Goal: Task Accomplishment & Management: Use online tool/utility

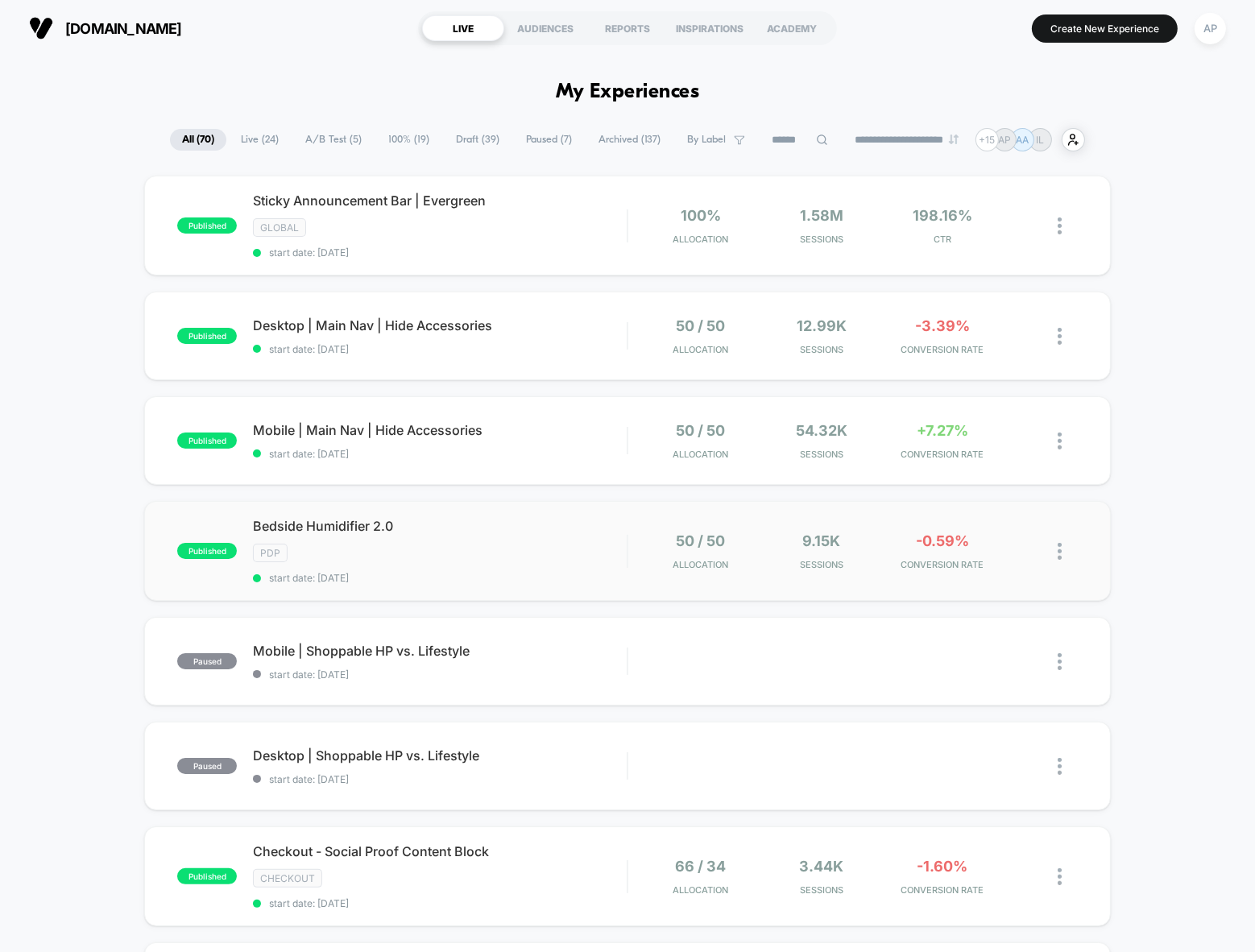
click at [1060, 547] on img at bounding box center [1059, 551] width 4 height 17
click at [966, 564] on div "Preview Link" at bounding box center [977, 567] width 145 height 36
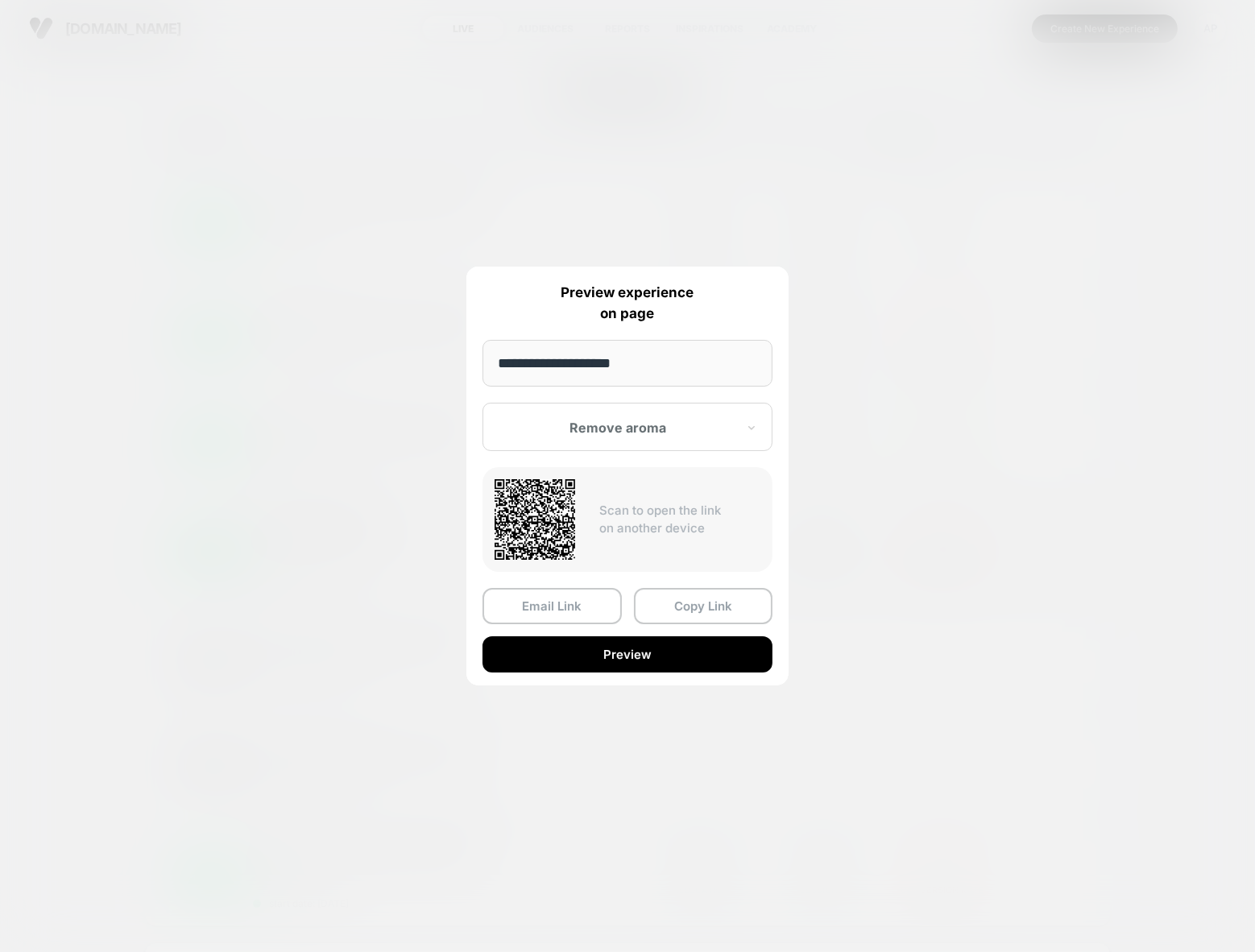
click at [563, 431] on div at bounding box center [618, 427] width 237 height 16
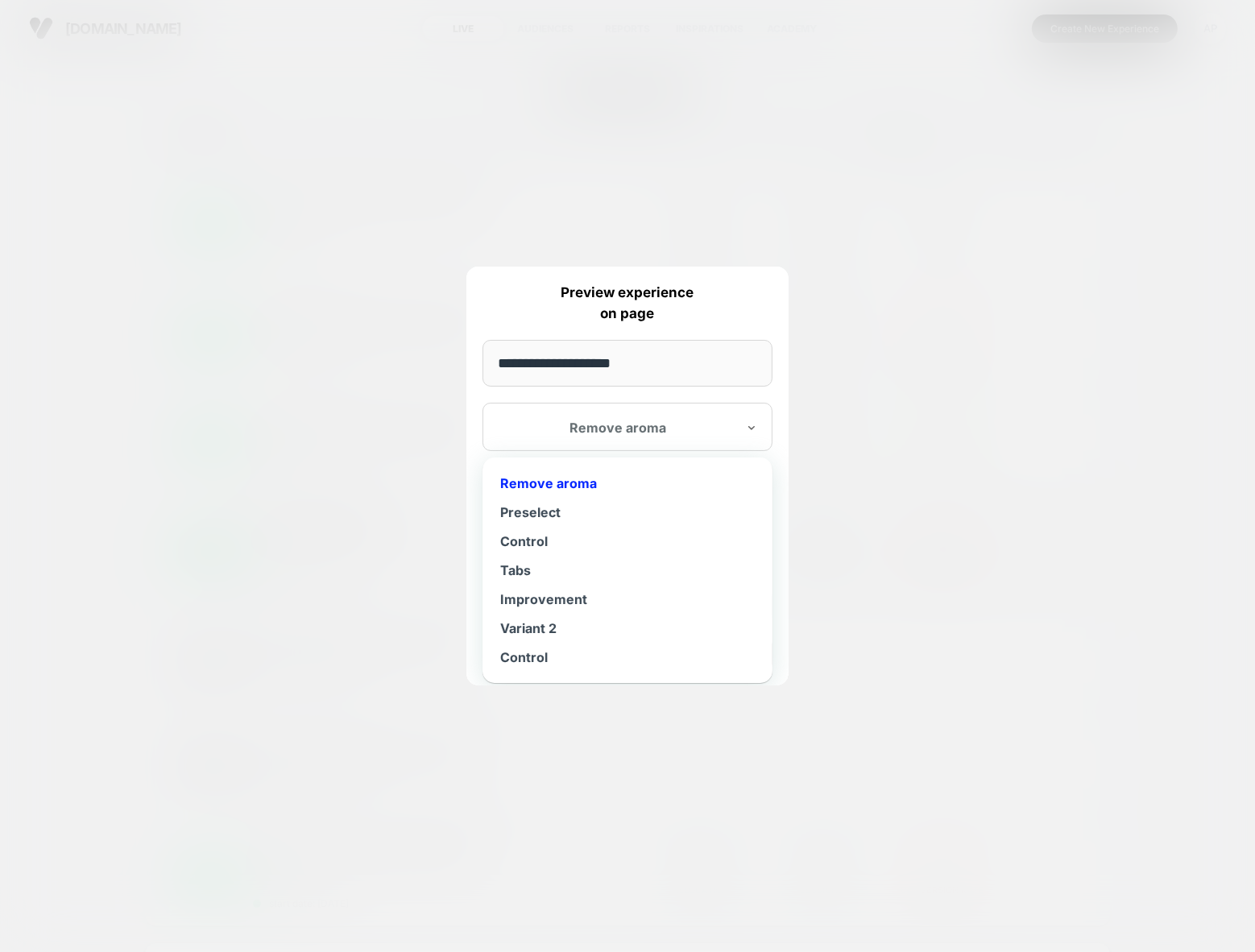
click at [368, 526] on div at bounding box center [627, 476] width 1255 height 952
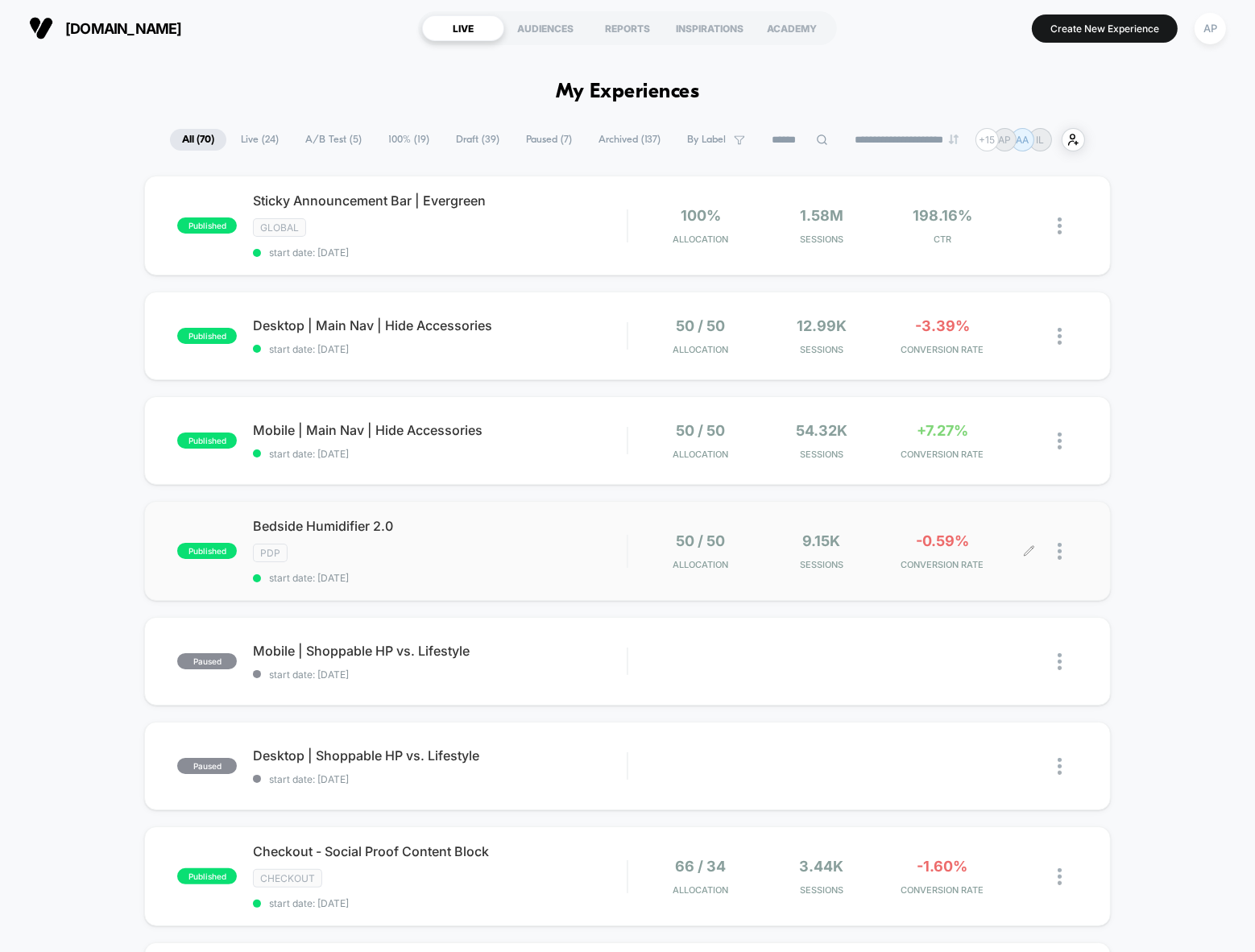
click at [392, 141] on span "100% ( 19 )" at bounding box center [409, 139] width 65 height 21
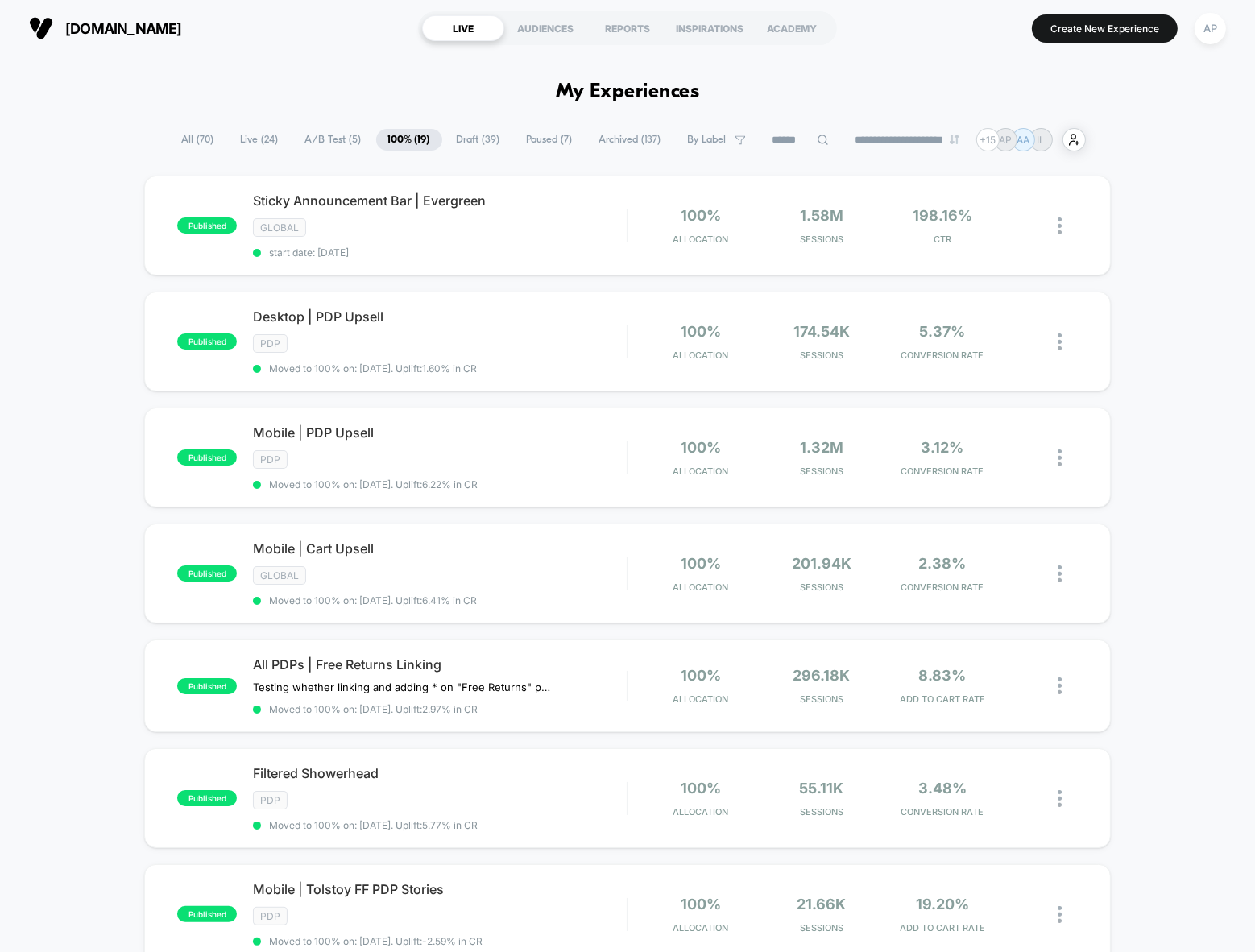
click at [455, 136] on span "Draft ( 39 )" at bounding box center [478, 139] width 68 height 21
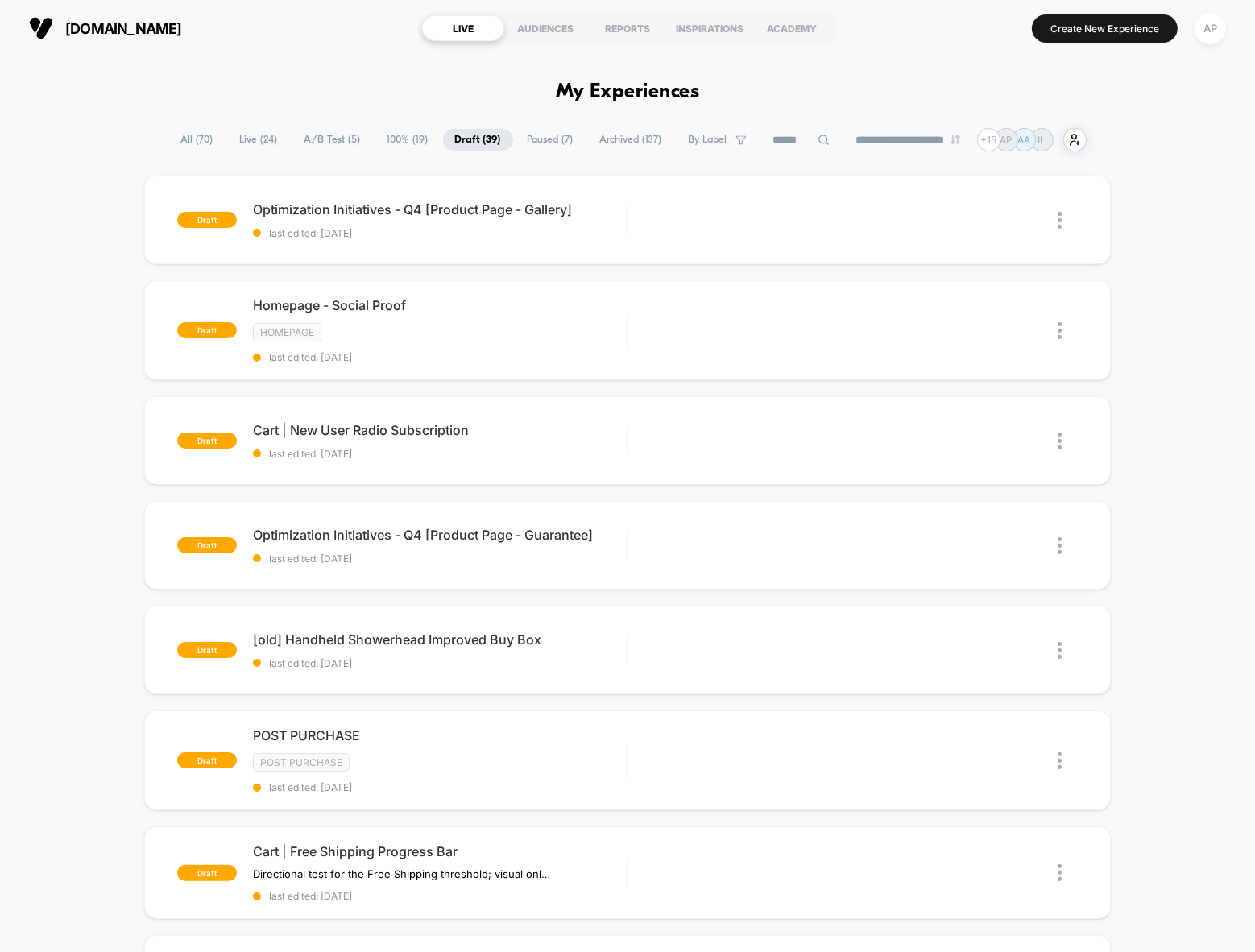
click at [544, 138] on span "Paused ( 7 )" at bounding box center [550, 139] width 70 height 21
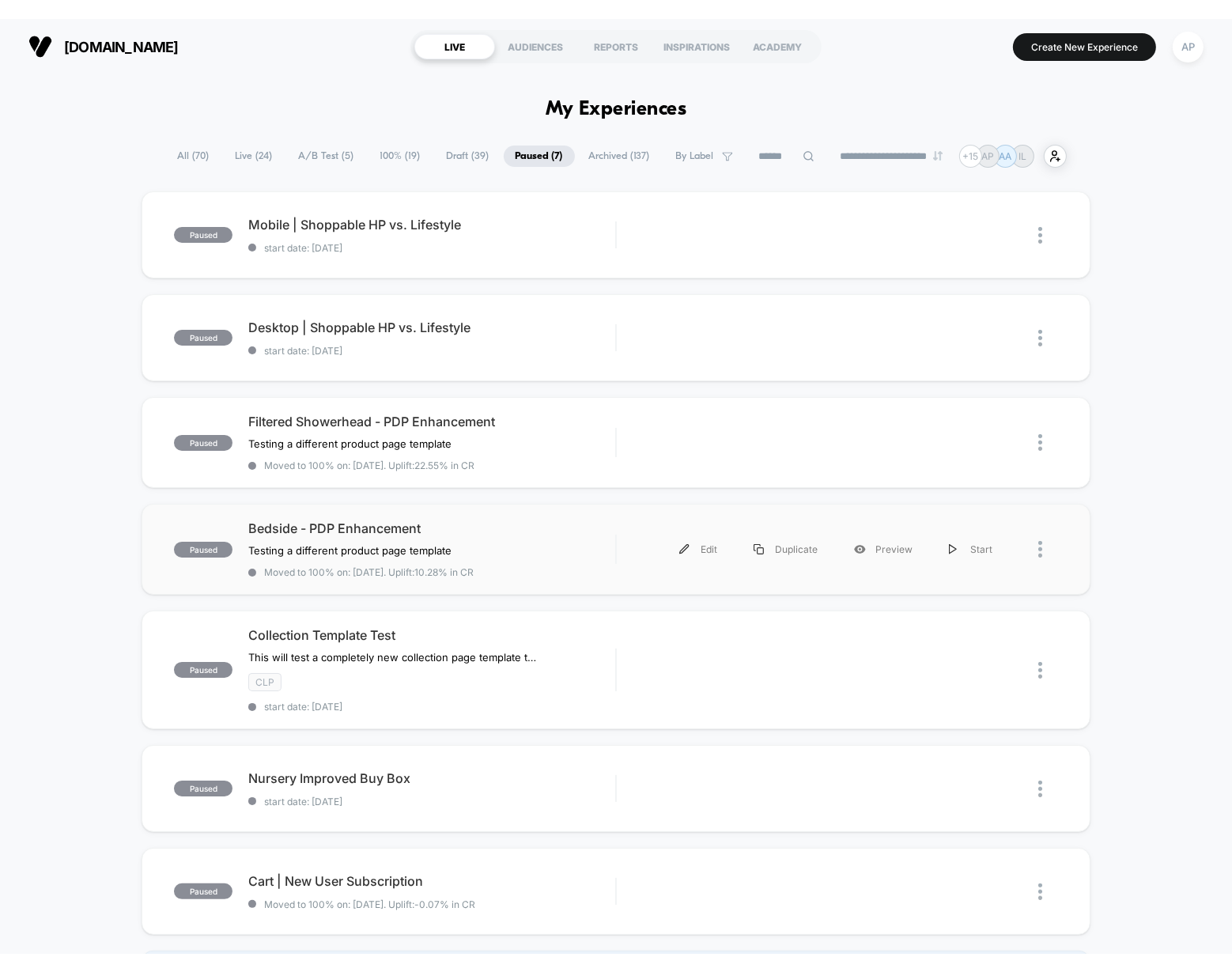
scroll to position [102, 0]
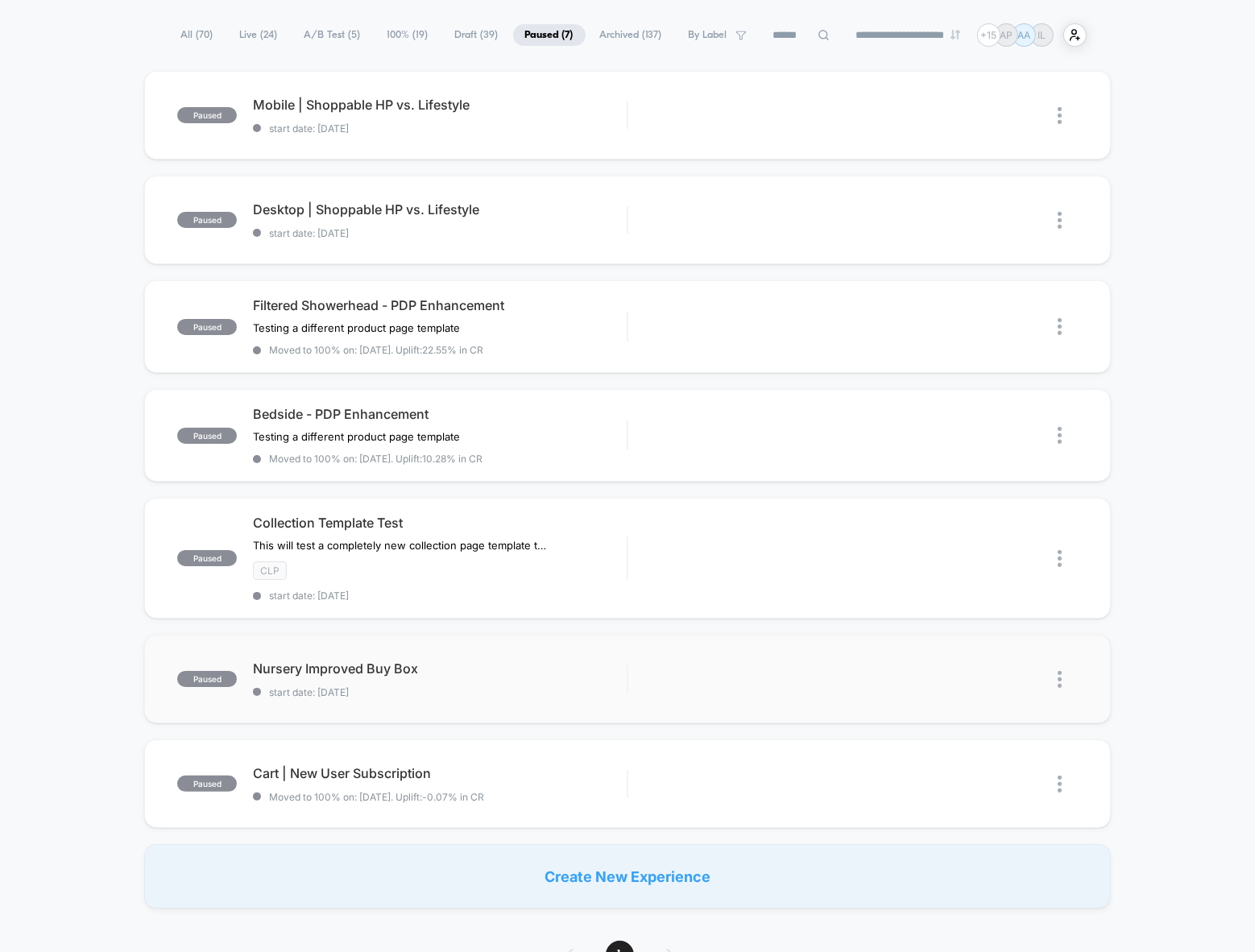
click at [1061, 673] on img at bounding box center [1059, 679] width 4 height 17
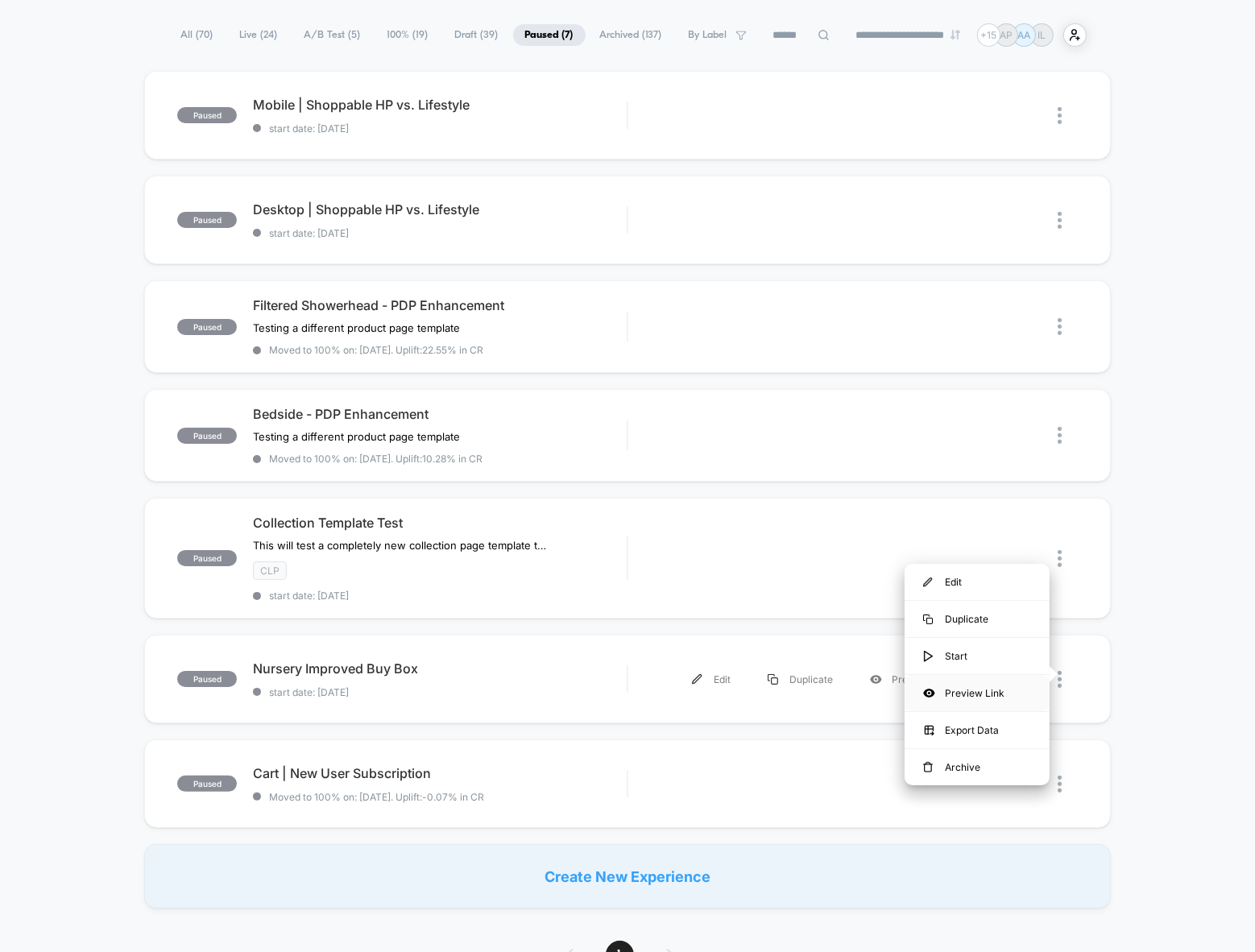
click at [987, 696] on div "Preview Link" at bounding box center [977, 693] width 145 height 36
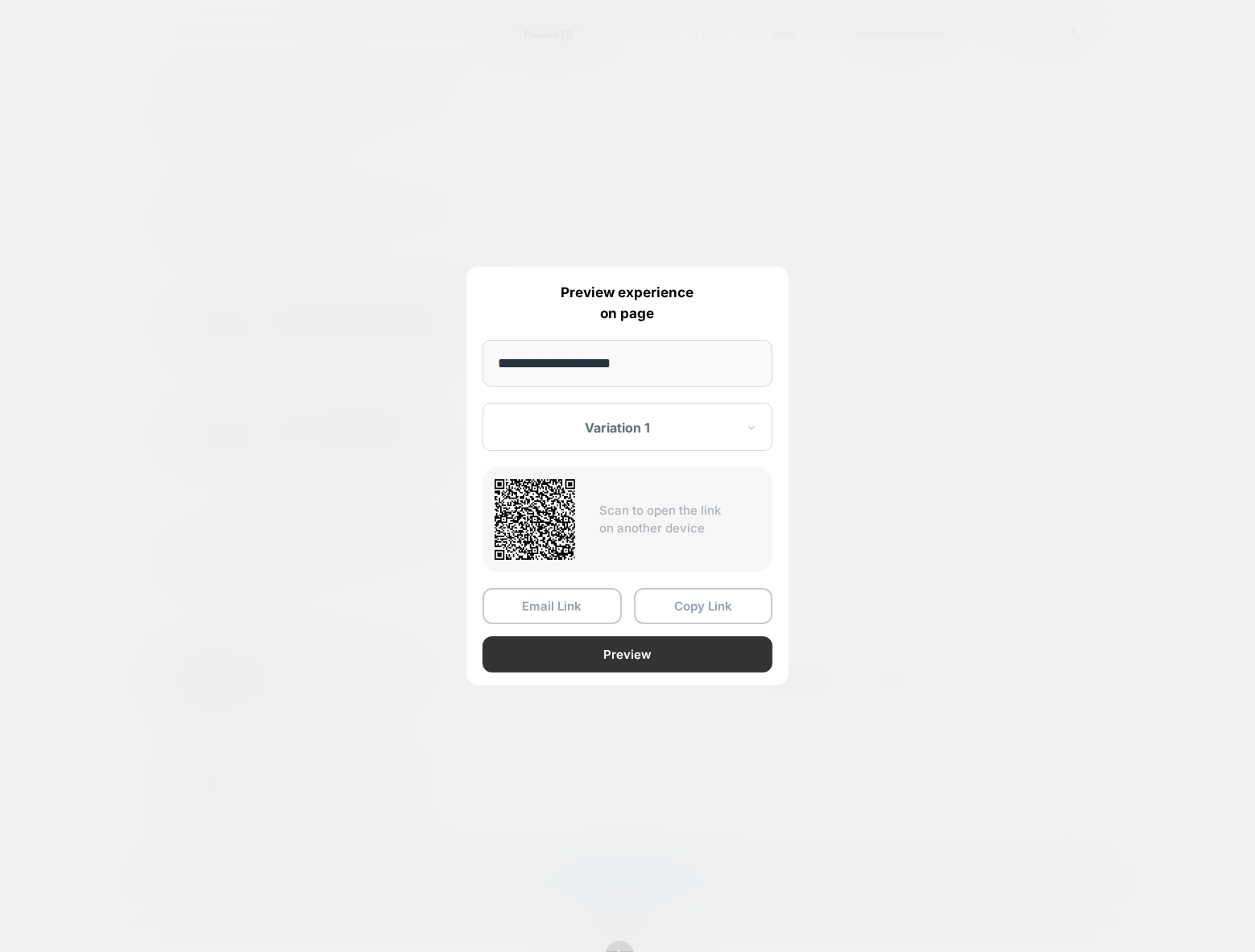
click at [571, 646] on button "Preview" at bounding box center [627, 654] width 290 height 36
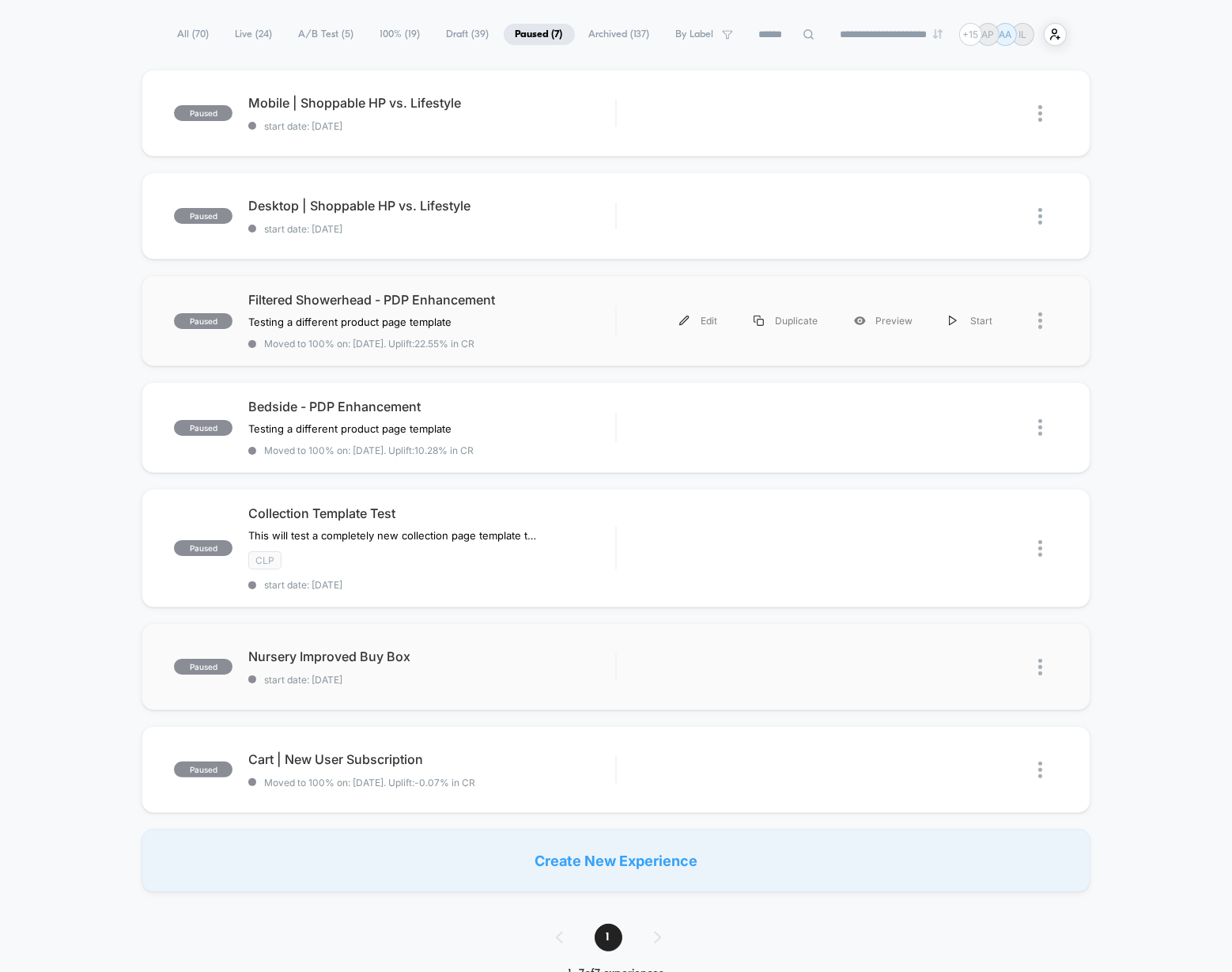
scroll to position [0, 0]
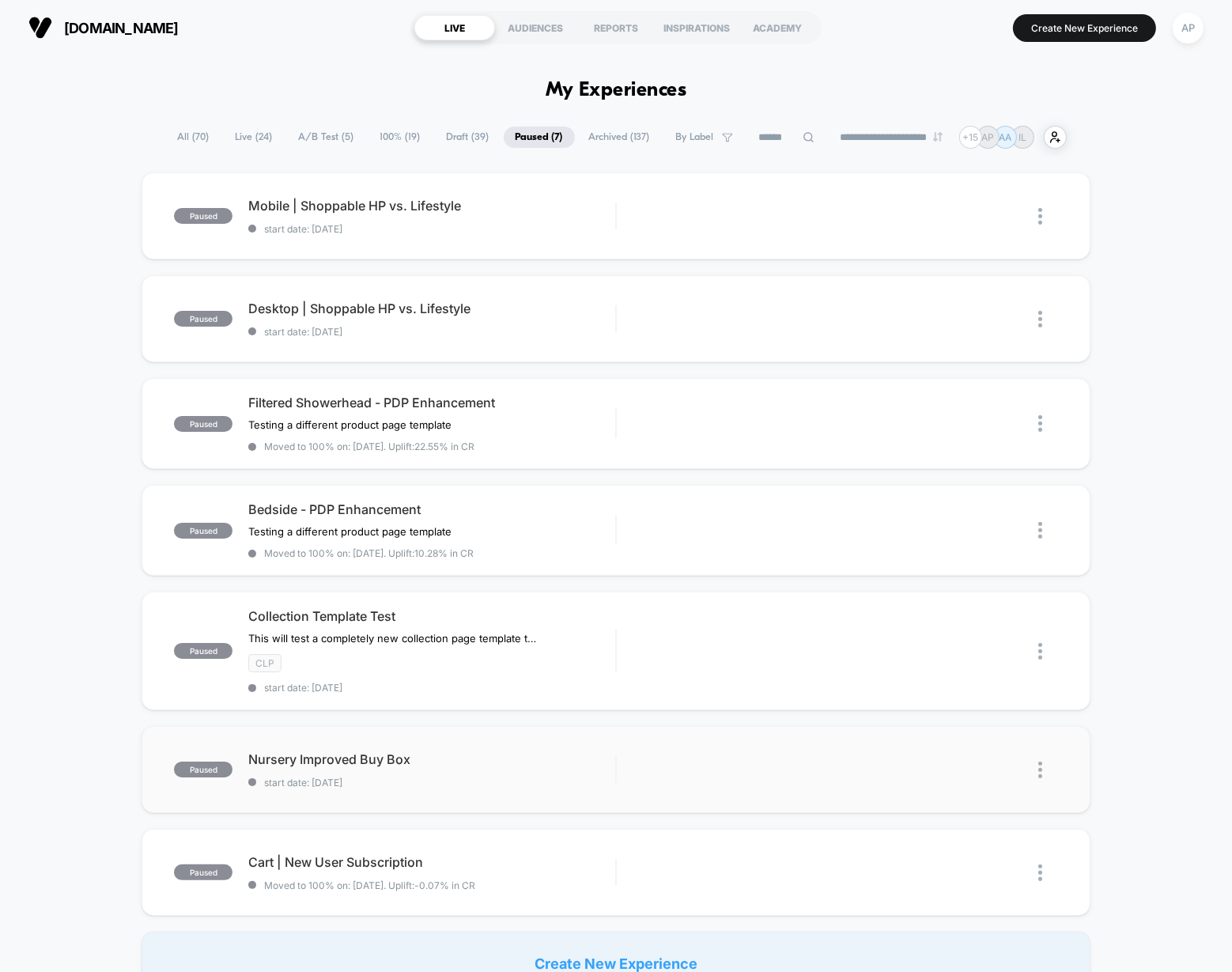
click at [321, 134] on span "A/B Test ( 5 )" at bounding box center [327, 136] width 79 height 21
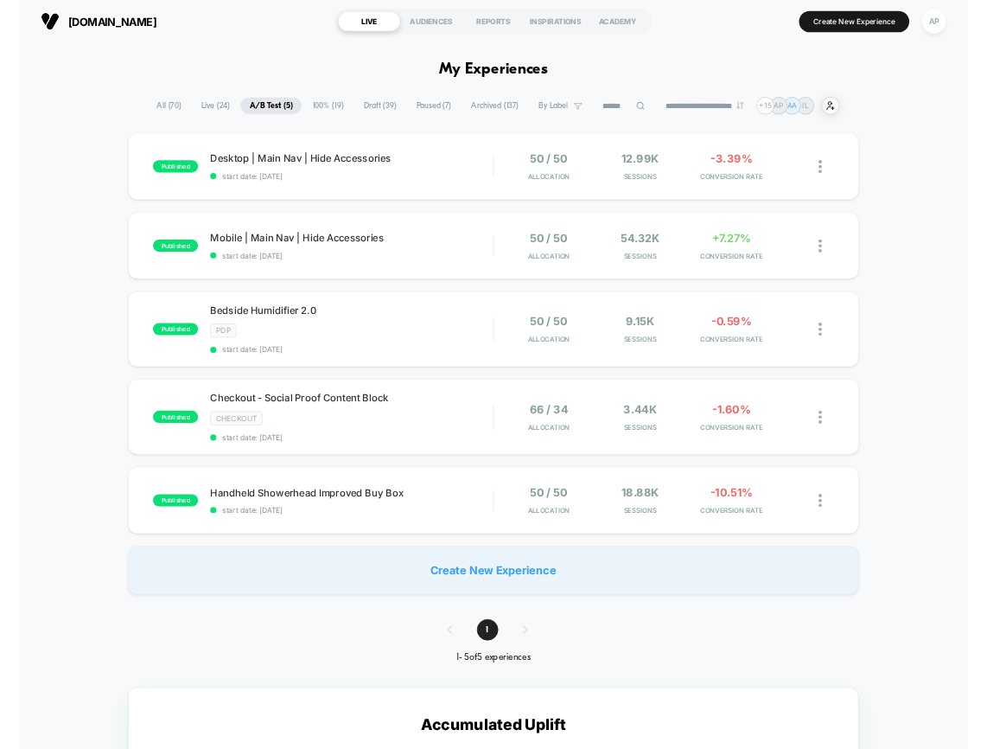
scroll to position [2, 0]
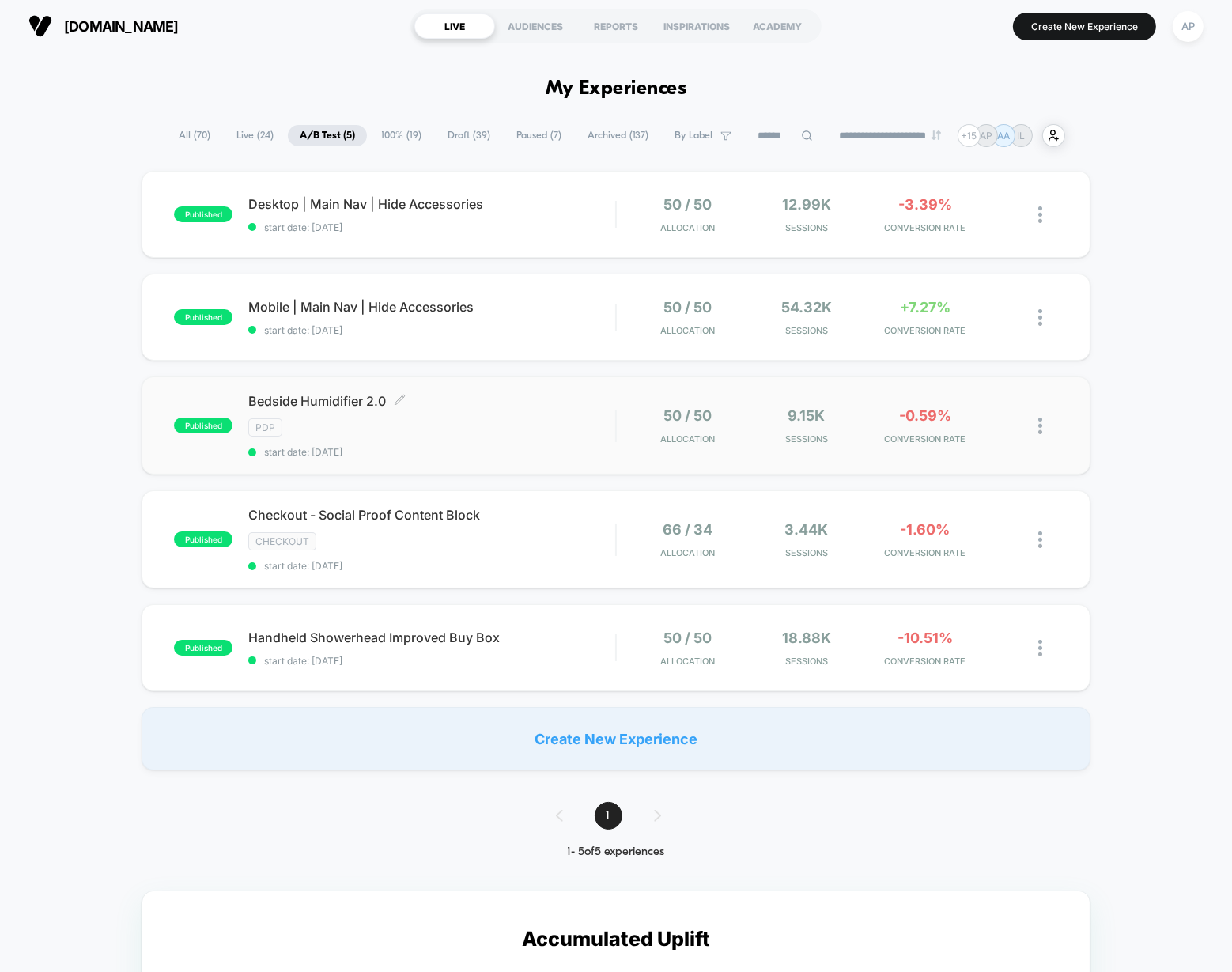
click at [448, 435] on div "Bedside Humidifier 2.0 Click to edit experience details Click to edit experienc…" at bounding box center [431, 425] width 367 height 65
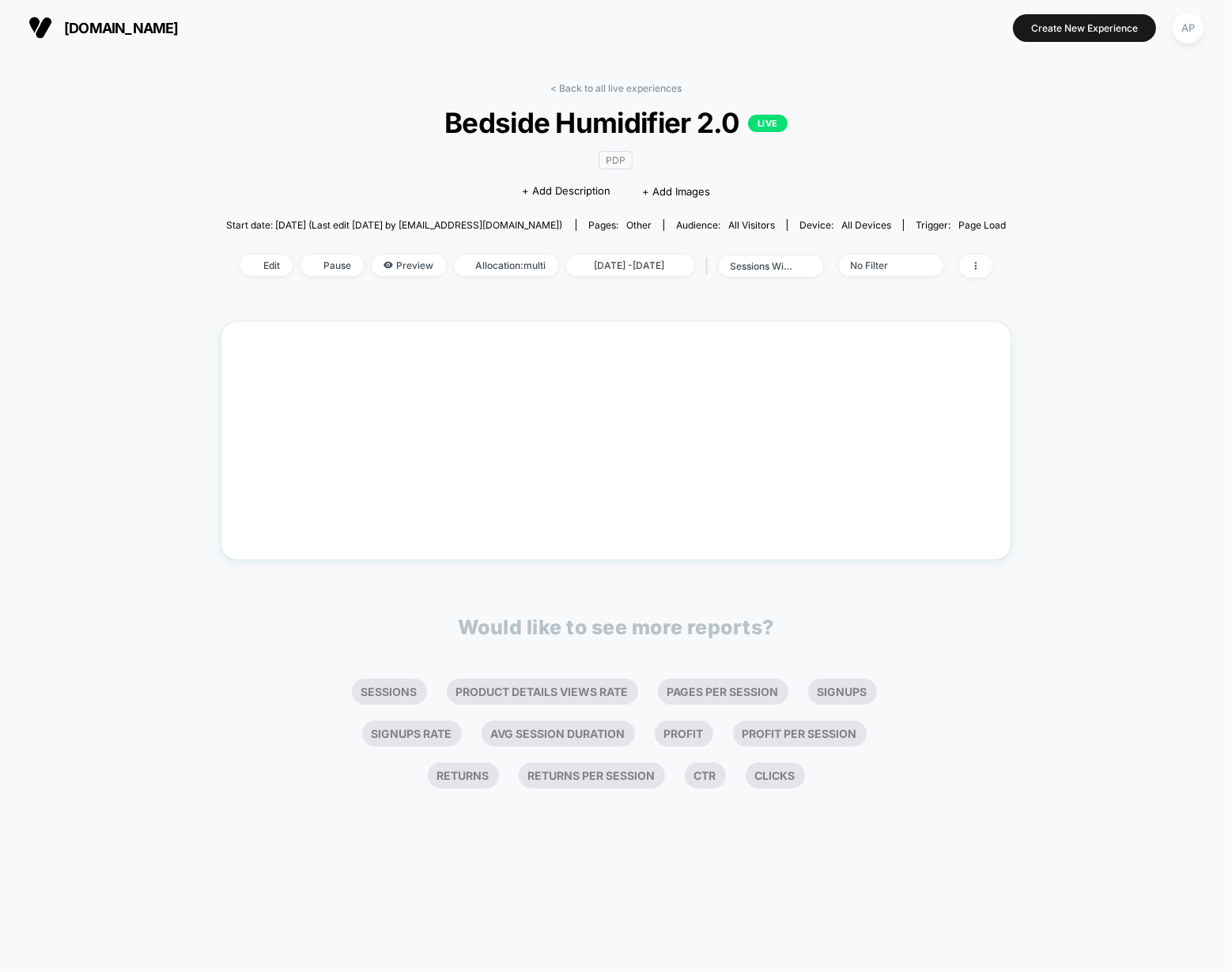
click at [446, 435] on div "< Back to all live experiences Bedside Humidifier 2.0 LIVE PDP Click to edit ex…" at bounding box center [616, 514] width 1232 height 916
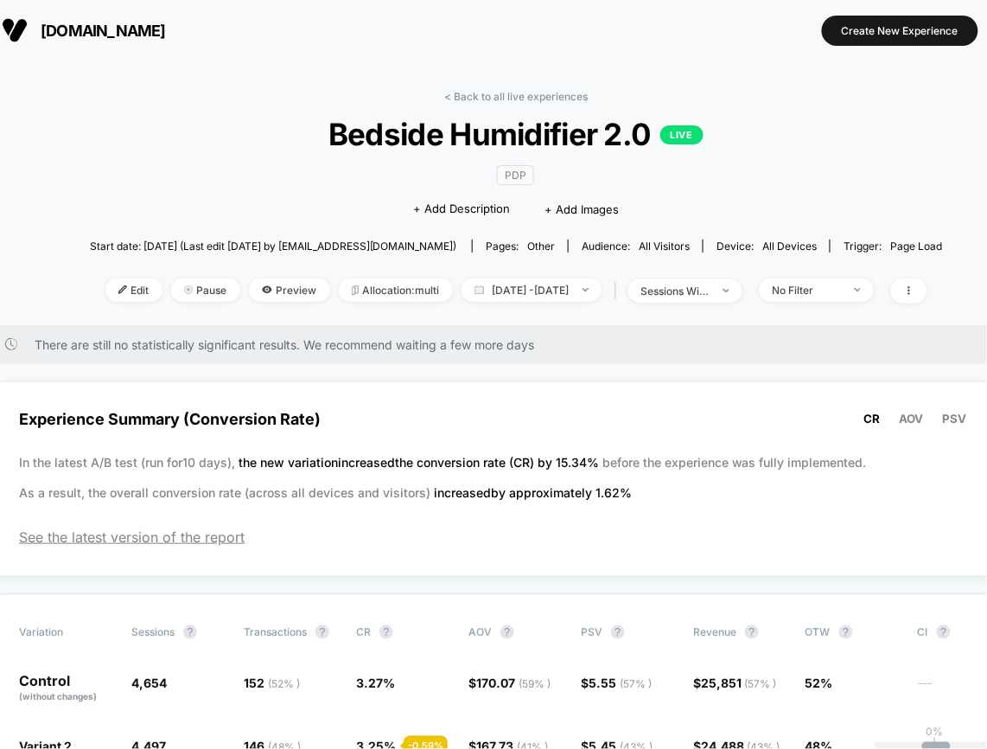
scroll to position [0, 35]
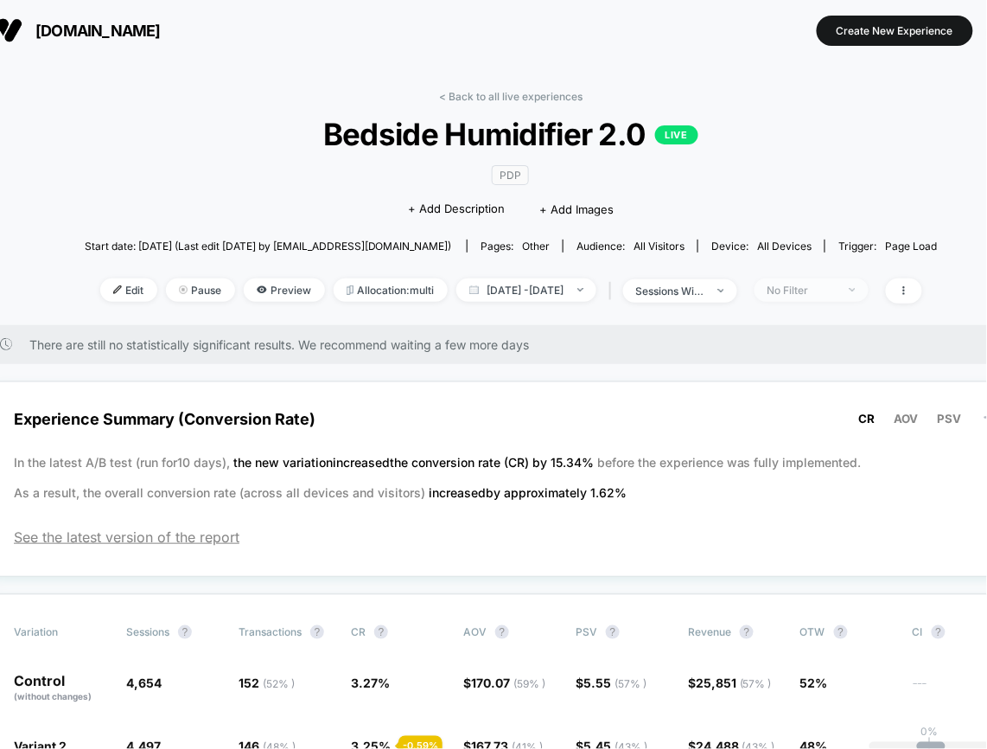
click at [833, 284] on div "No Filter" at bounding box center [802, 290] width 69 height 13
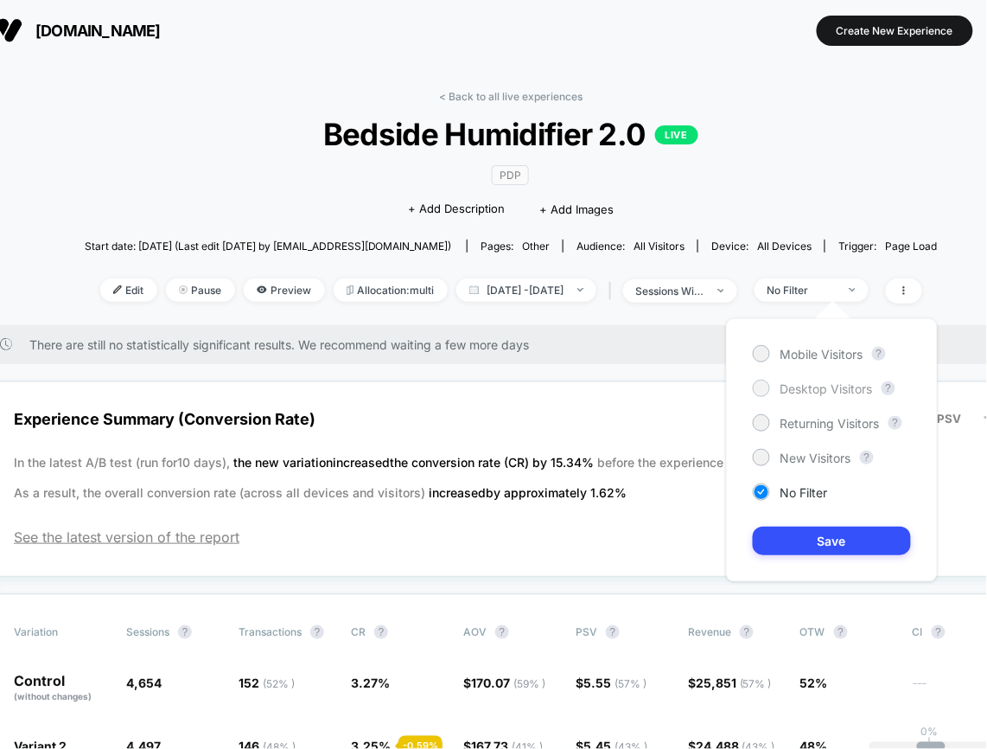
click at [803, 394] on span "Desktop Visitors" at bounding box center [827, 388] width 93 height 15
click at [853, 543] on button "Save" at bounding box center [832, 541] width 158 height 29
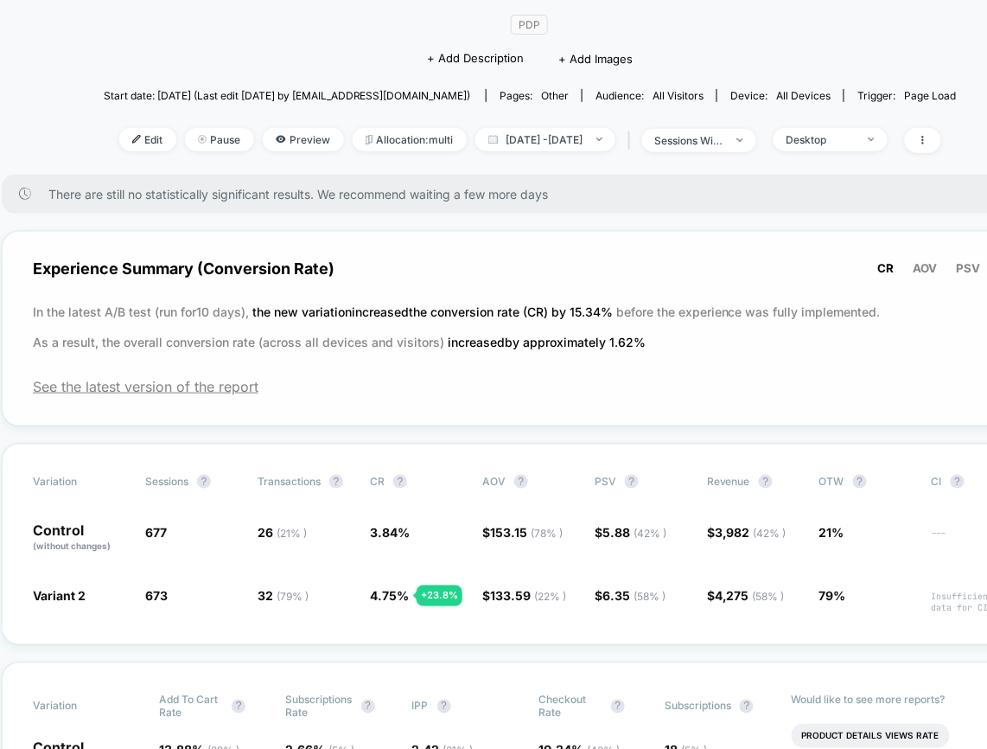
scroll to position [67, 16]
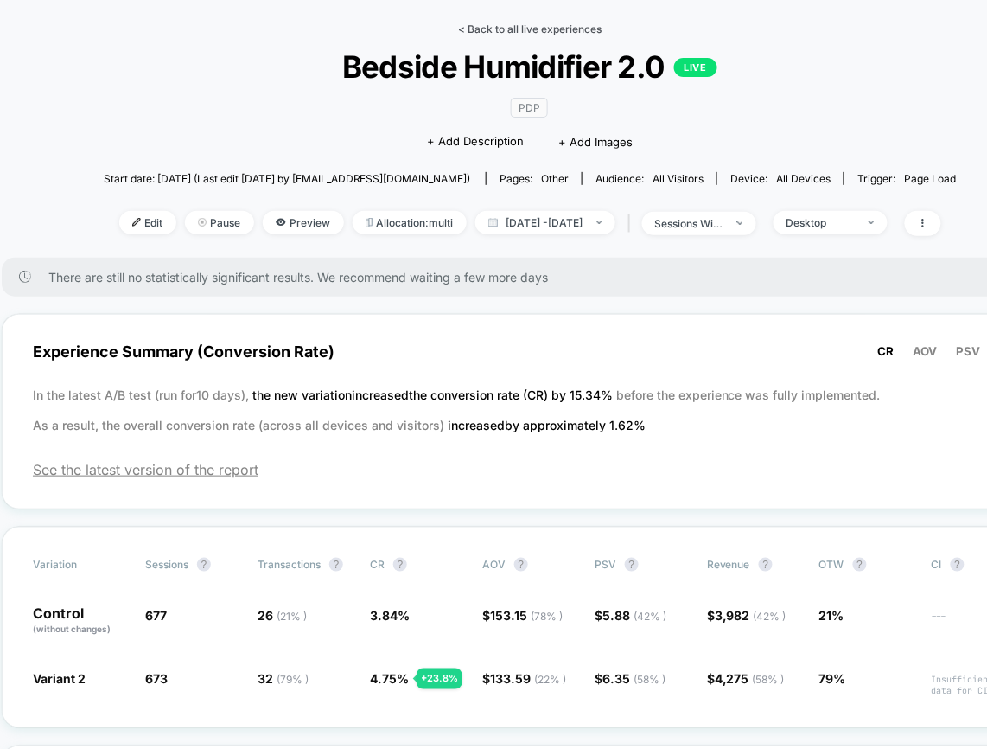
click at [543, 26] on link "< Back to all live experiences" at bounding box center [530, 28] width 144 height 13
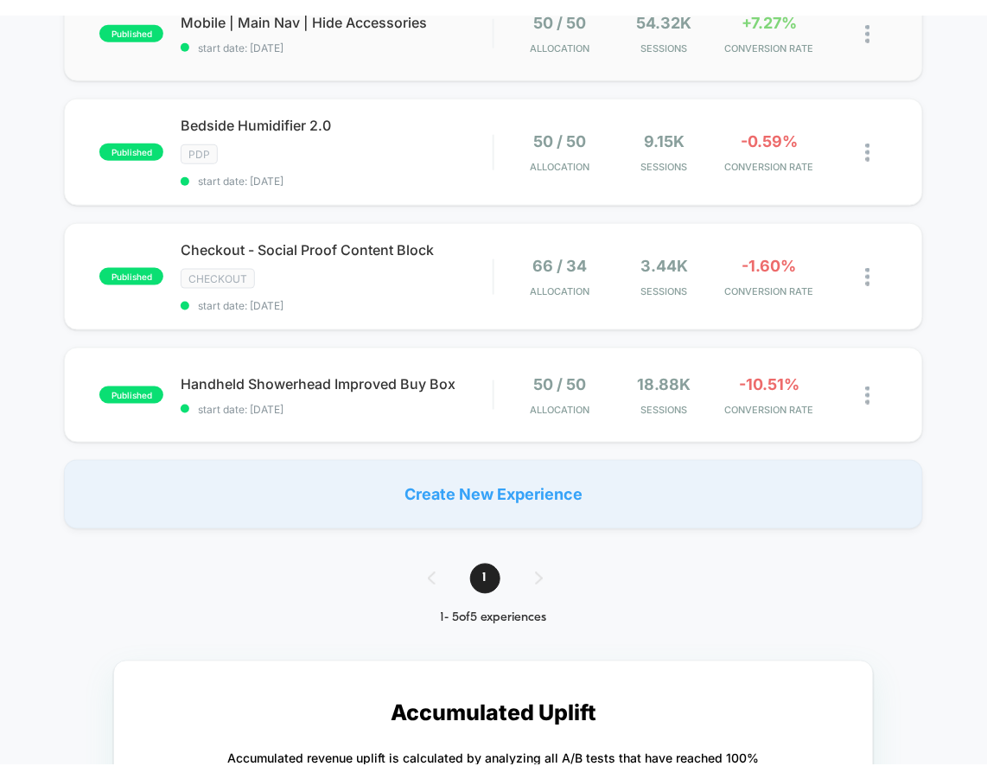
scroll to position [392, 0]
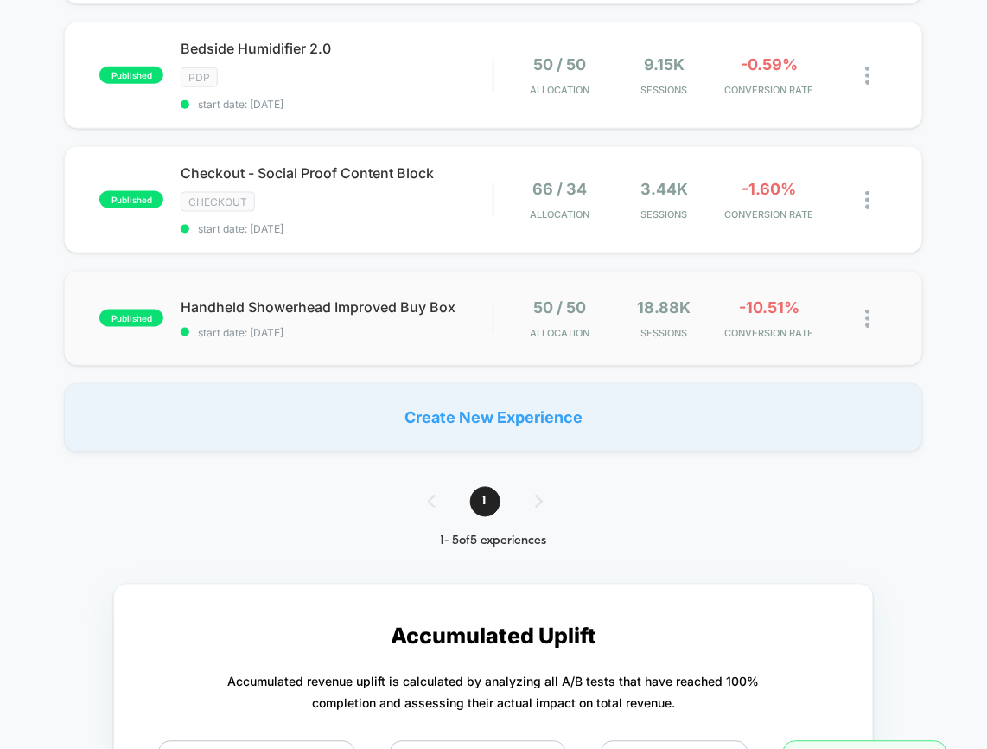
click at [473, 354] on div "published Handheld Showerhead Improved Buy Box start date: 9/22/2025 50 / 50 Al…" at bounding box center [493, 318] width 859 height 95
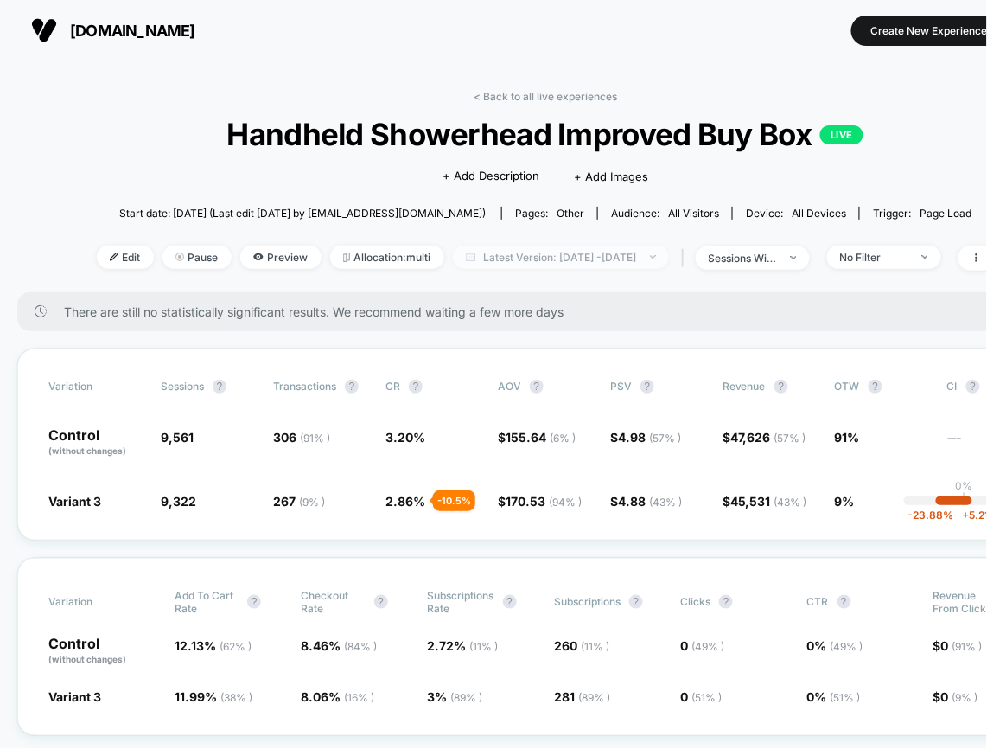
click at [536, 257] on span "Latest Version: Sep 22, 2025 - Oct 8, 2025" at bounding box center [561, 257] width 216 height 23
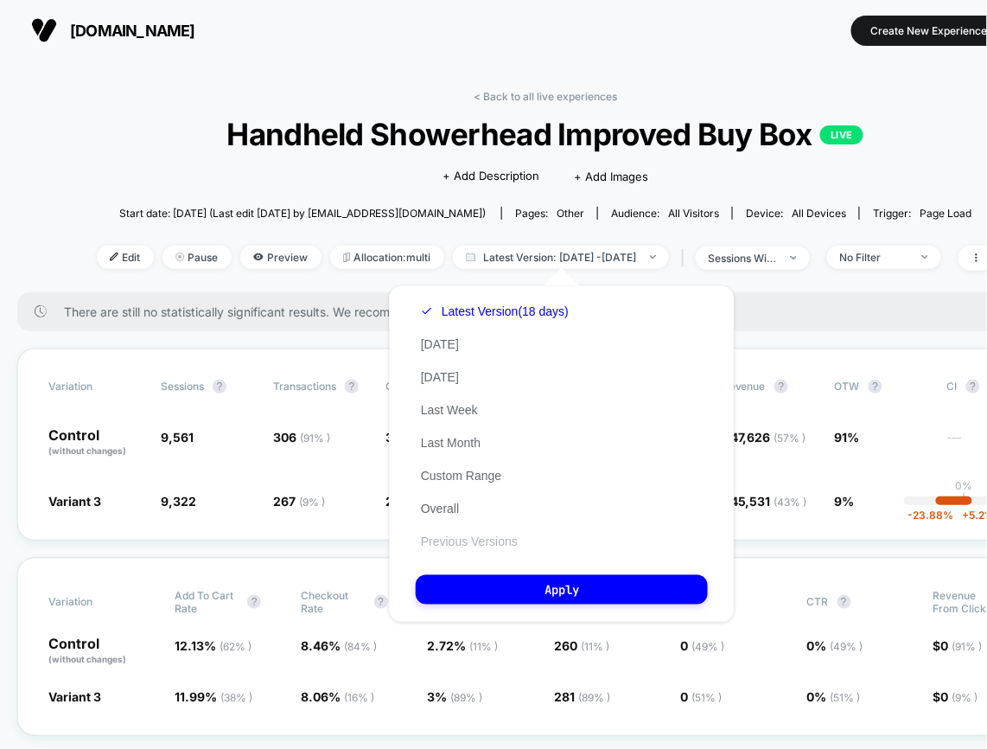
click at [491, 544] on button "Previous Versions" at bounding box center [469, 541] width 107 height 16
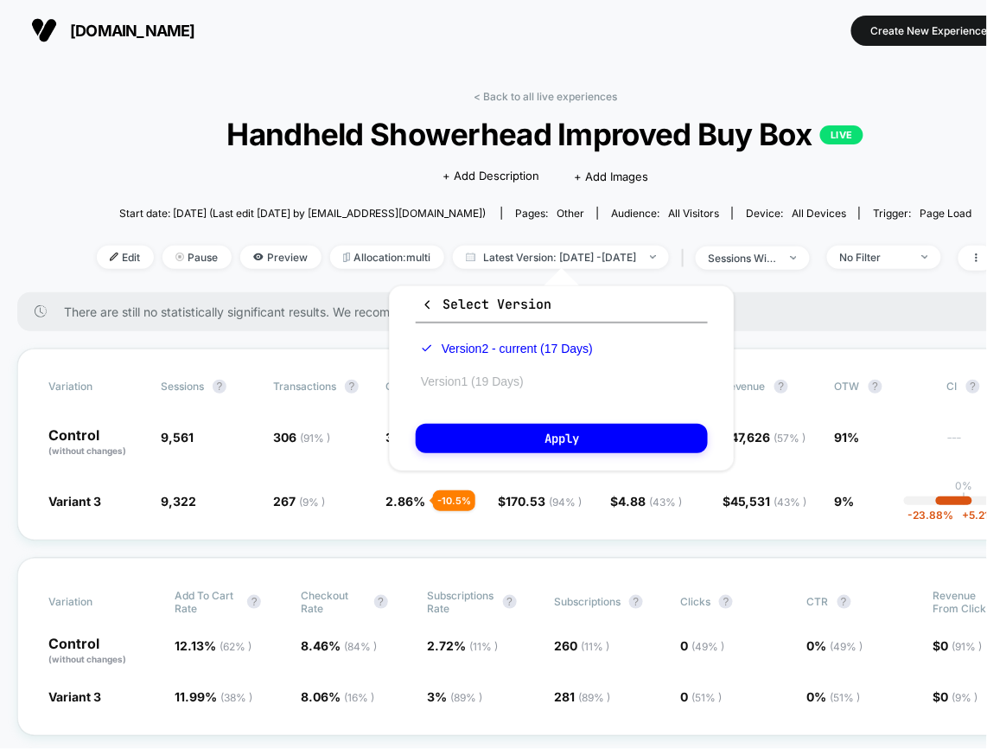
click at [506, 386] on button "Version 1 (19 Days)" at bounding box center [472, 382] width 113 height 16
click at [597, 440] on button "Apply" at bounding box center [562, 438] width 292 height 29
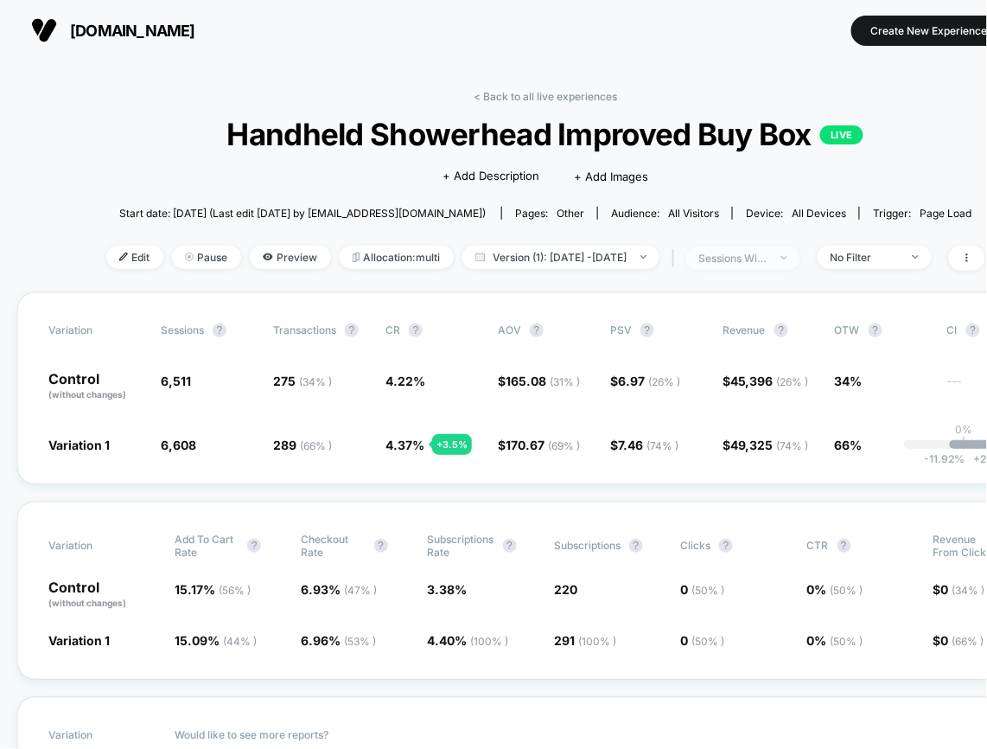
click at [769, 252] on div "sessions with impression" at bounding box center [733, 258] width 69 height 13
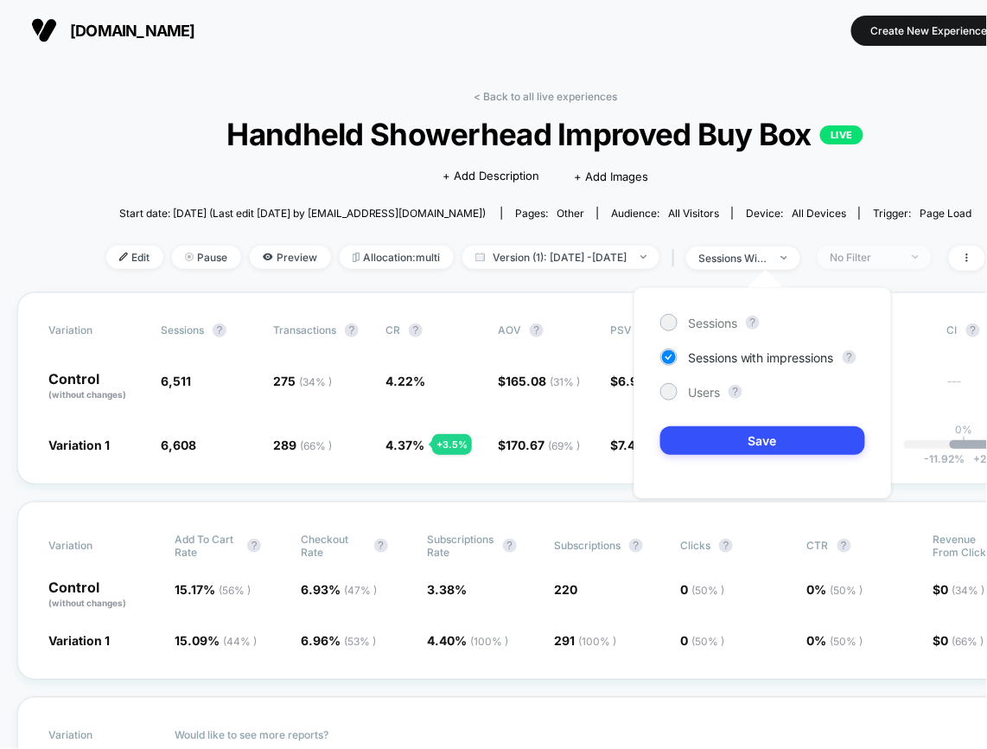
click at [900, 258] on div "No Filter" at bounding box center [865, 257] width 69 height 13
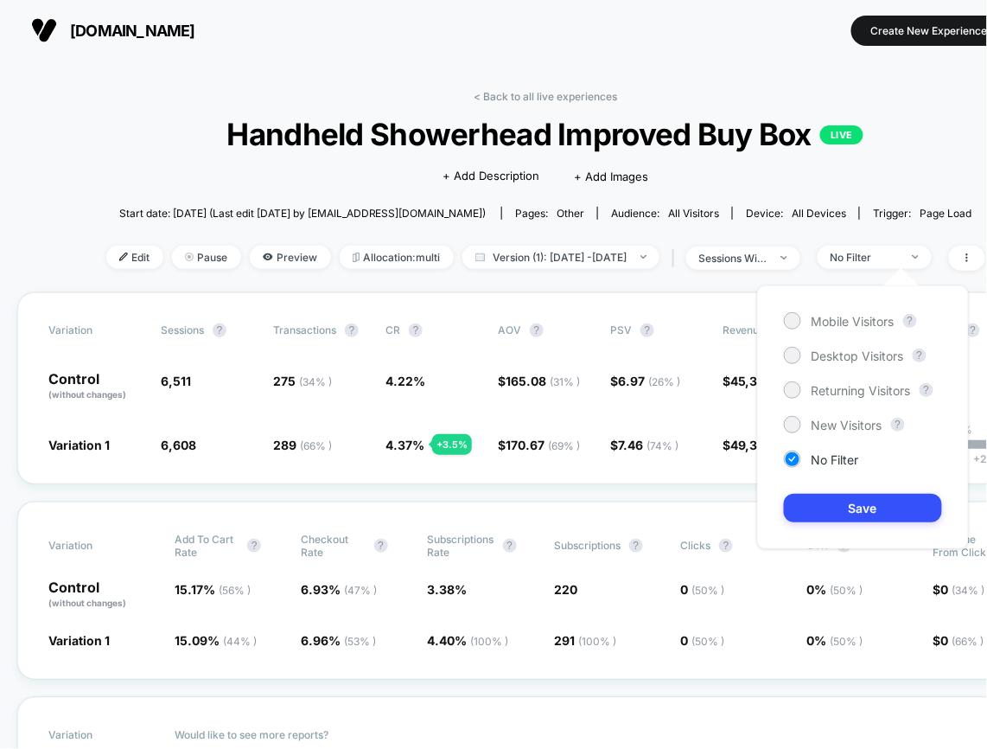
drag, startPoint x: 865, startPoint y: 357, endPoint x: 866, endPoint y: 411, distance: 53.6
click at [865, 357] on span "Desktop Visitors" at bounding box center [858, 355] width 93 height 15
click at [864, 525] on div "Mobile Visitors ? Desktop Visitors ? Returning Visitors ? New Visitors ? No Fil…" at bounding box center [863, 417] width 212 height 264
click at [868, 517] on button "Save" at bounding box center [863, 508] width 158 height 29
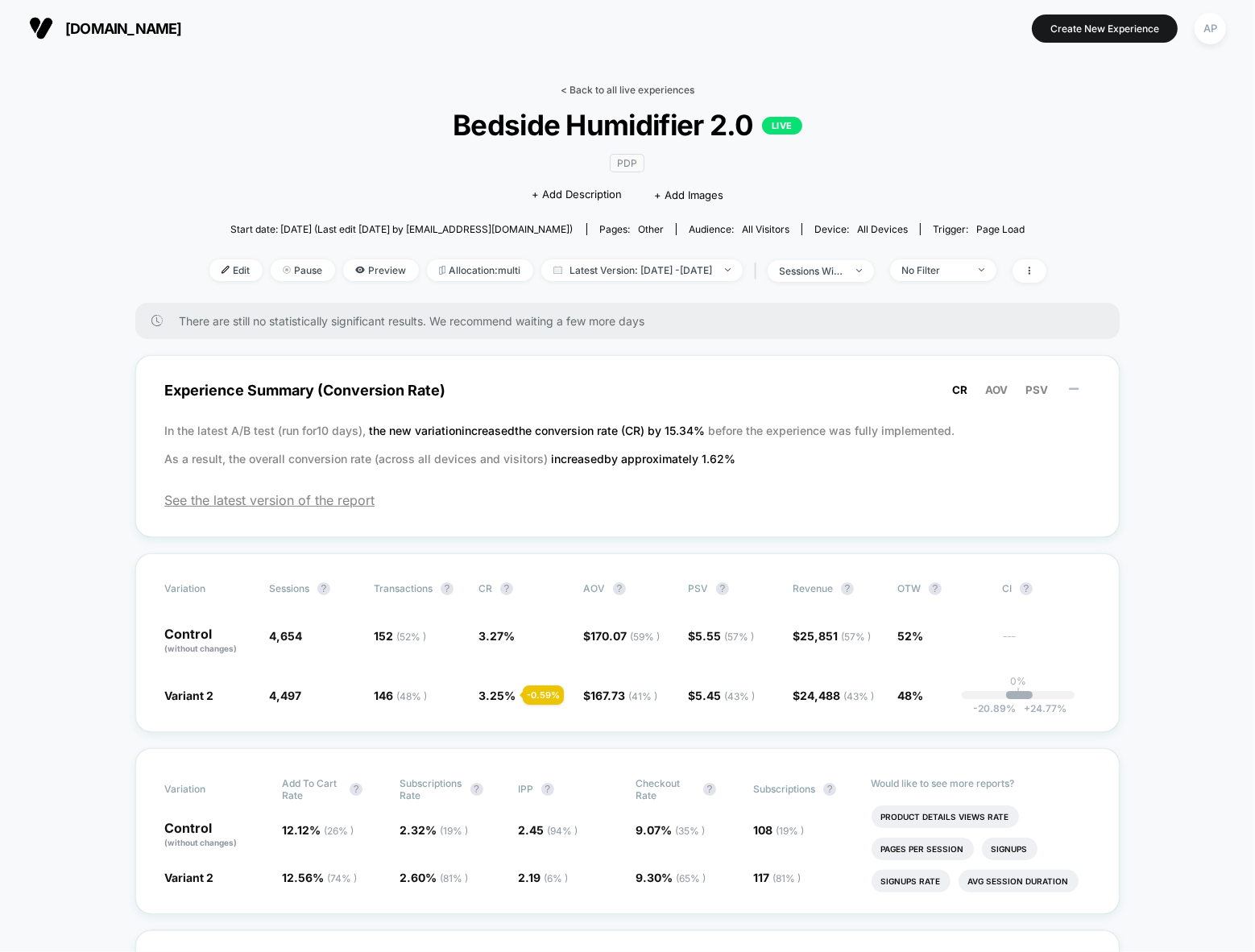
click at [598, 89] on link "< Back to all live experiences" at bounding box center [628, 89] width 134 height 12
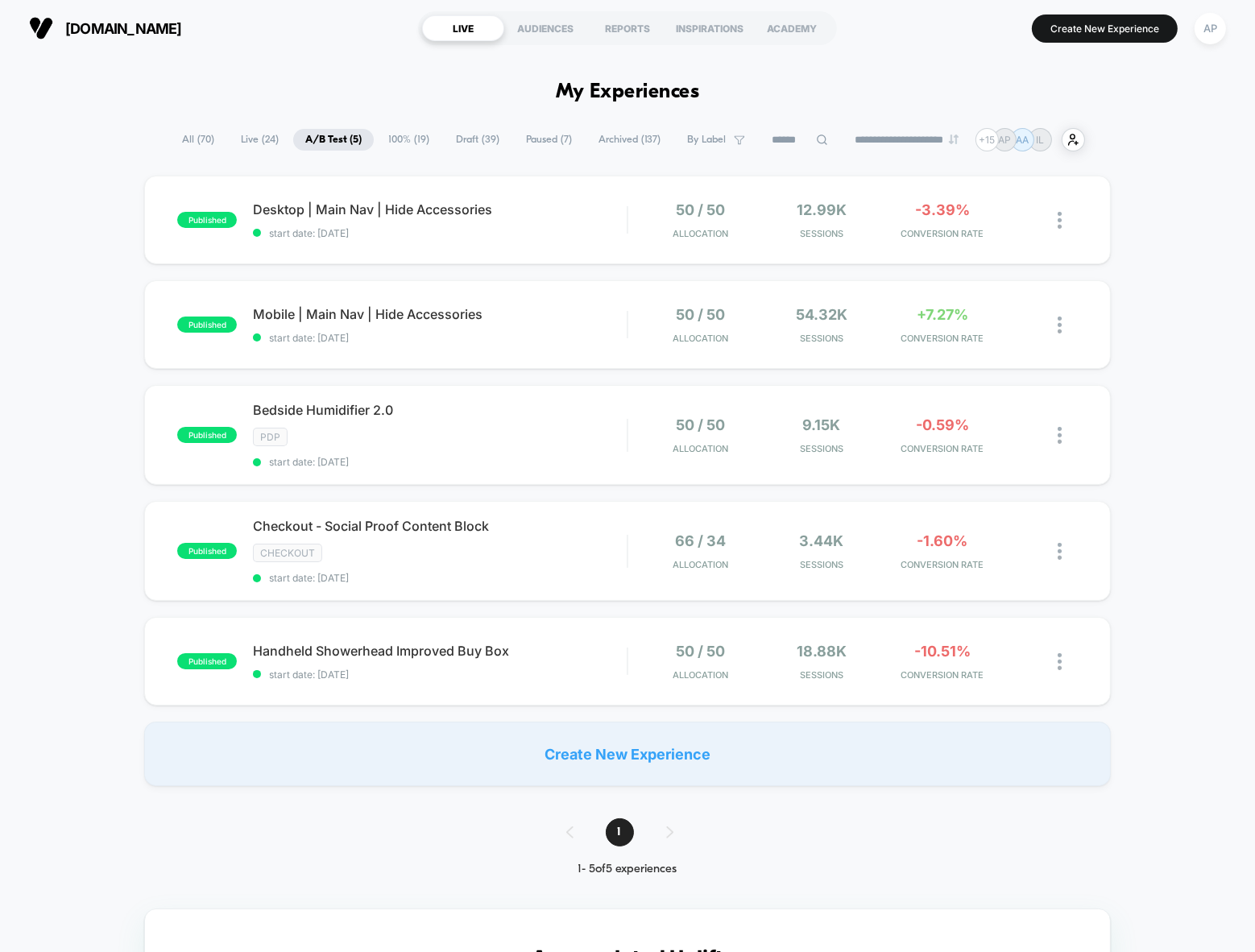
click at [467, 140] on span "Draft ( 39 )" at bounding box center [477, 139] width 68 height 21
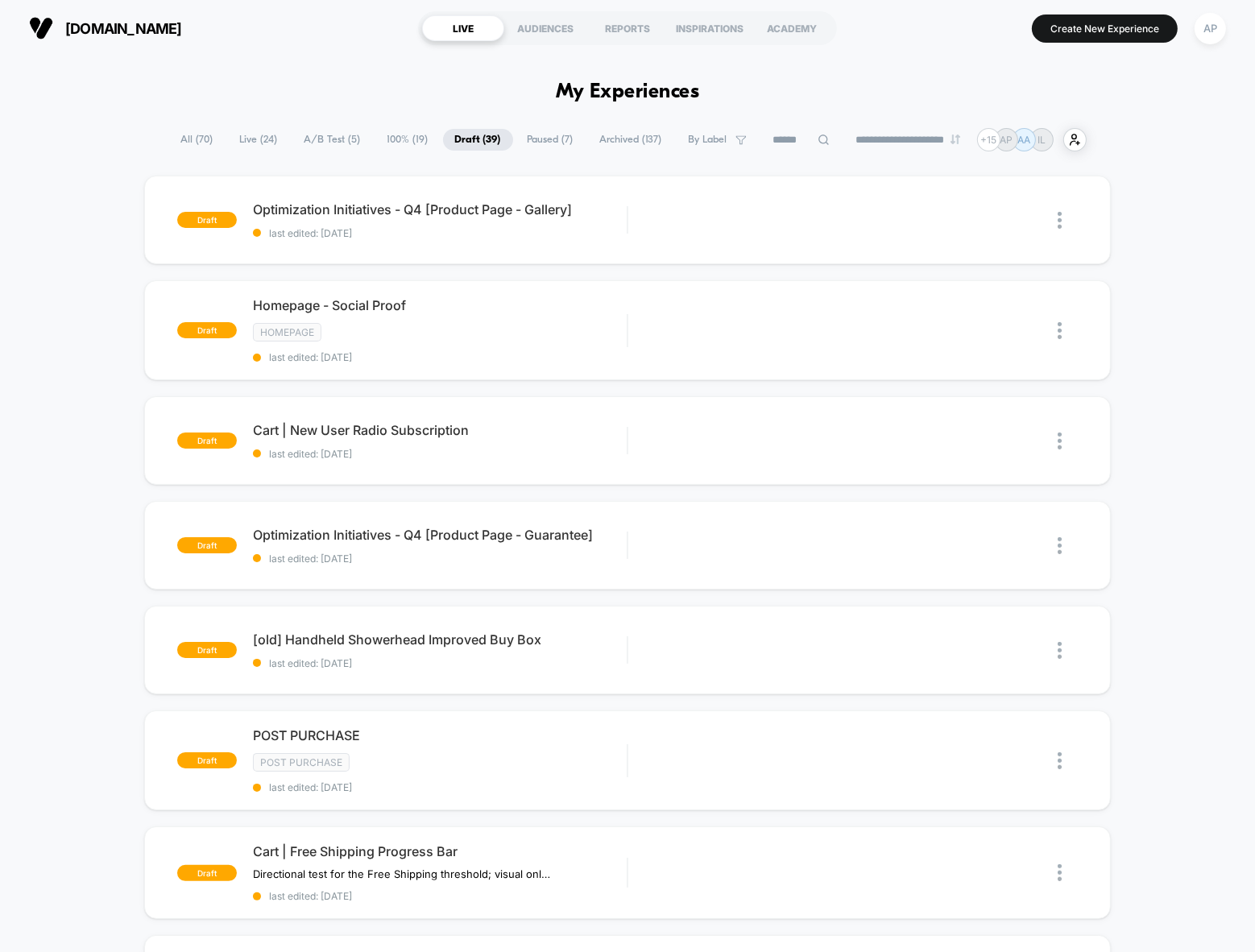
click at [391, 140] on span "100% ( 19 )" at bounding box center [408, 139] width 65 height 21
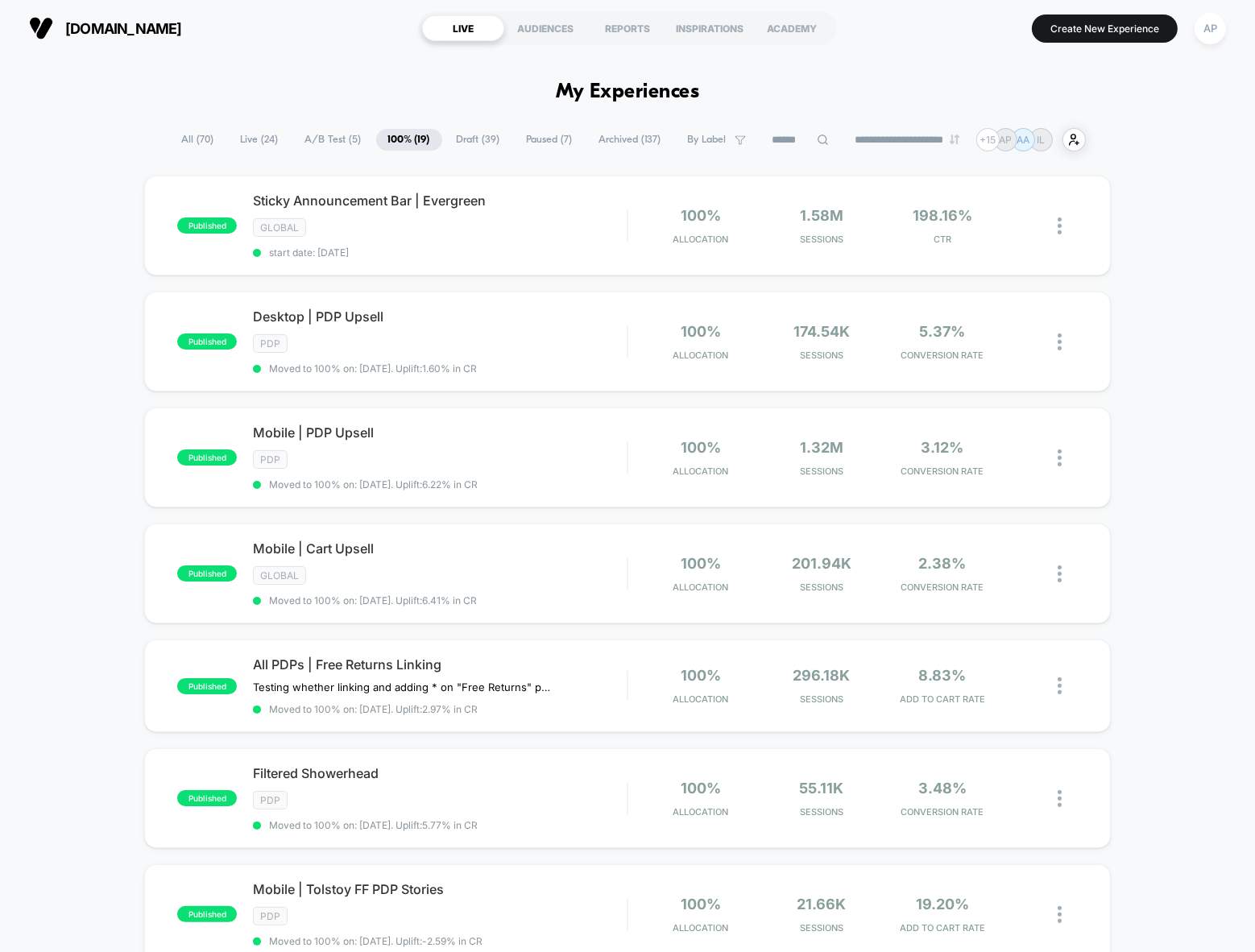
click at [537, 139] on span "Paused ( 7 )" at bounding box center [549, 139] width 70 height 21
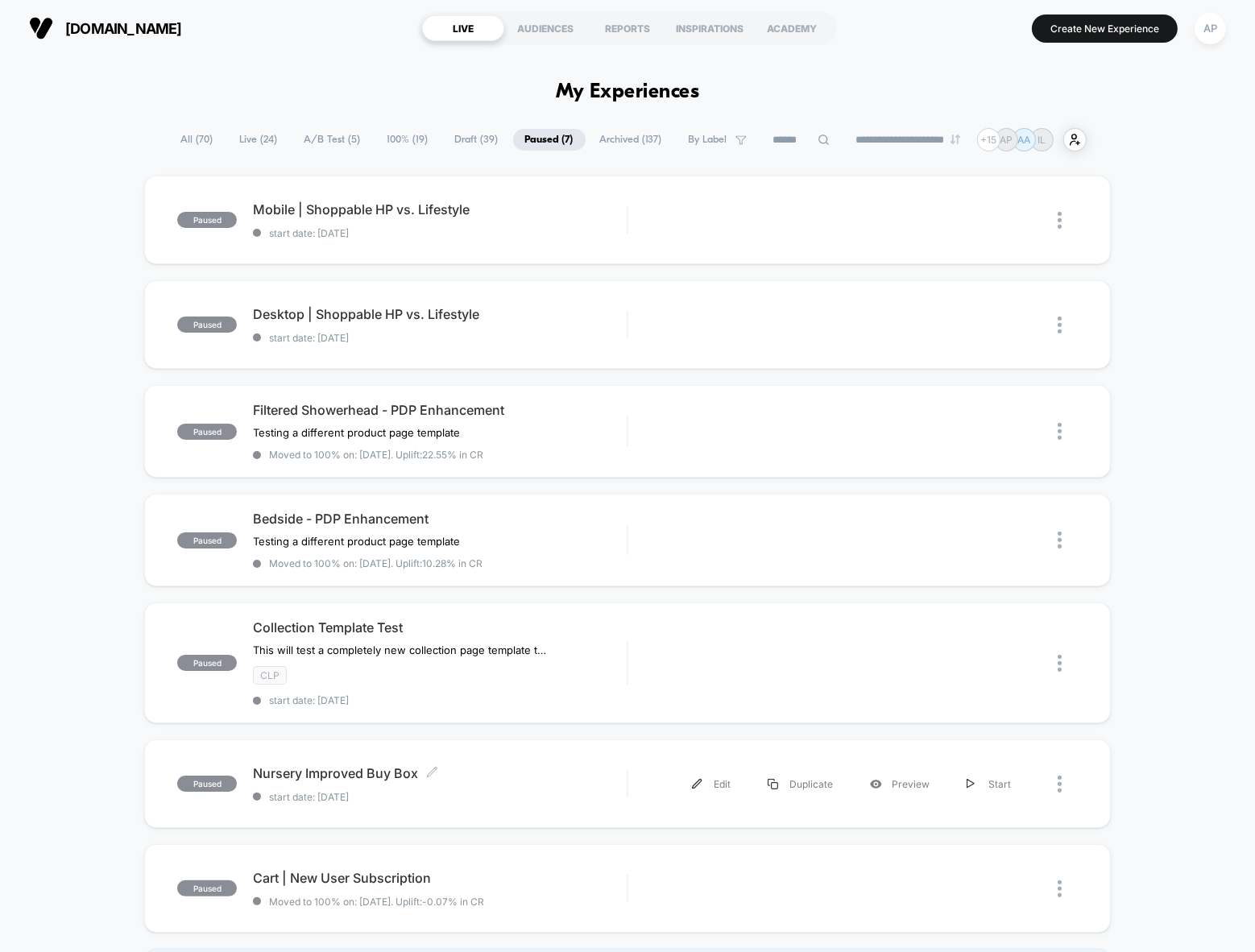
click at [535, 778] on div "Nursery Improved Buy Box Click to edit experience details Click to edit experie…" at bounding box center [439, 783] width 374 height 38
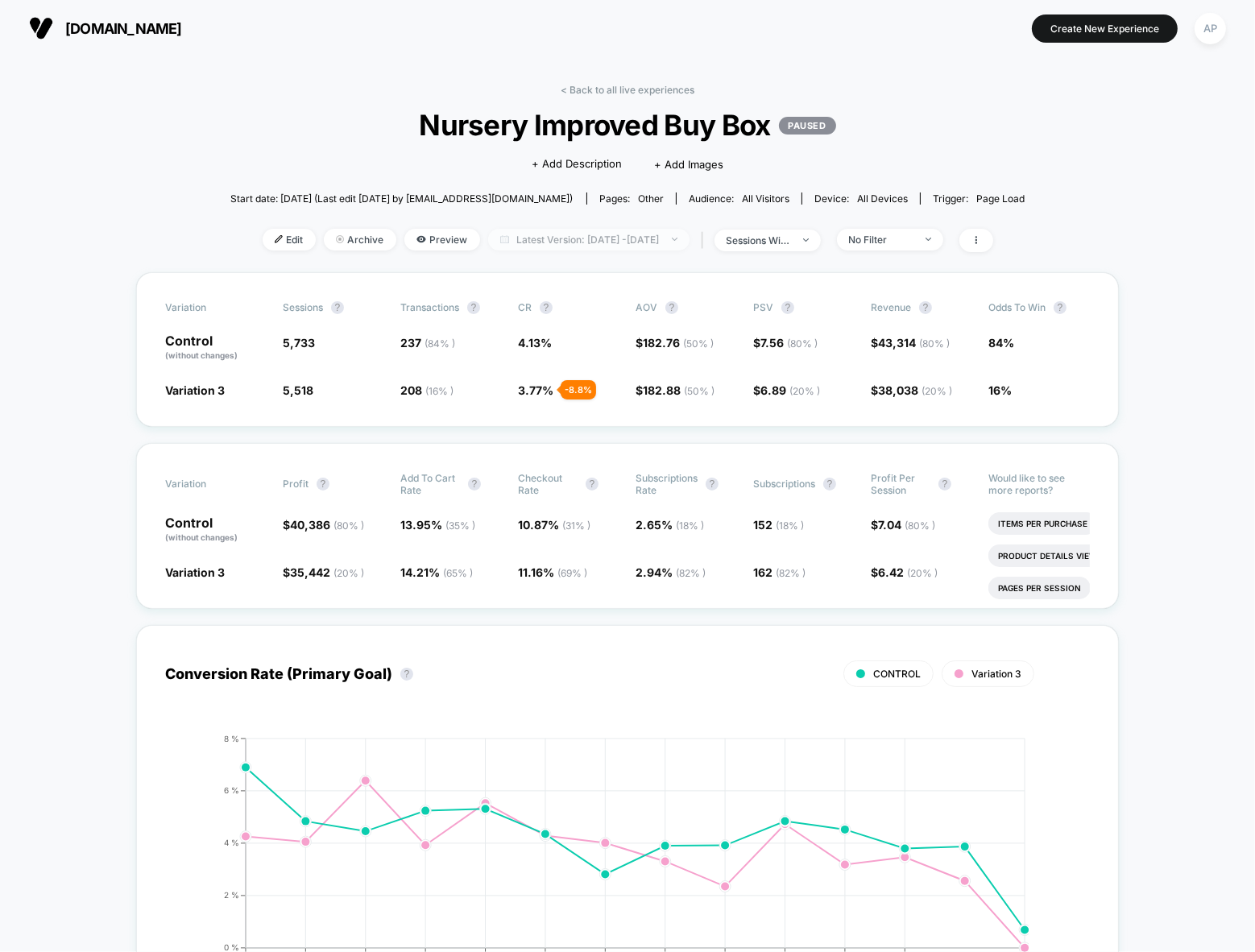
click at [514, 236] on span "Latest Version: [DATE] - [DATE]" at bounding box center [589, 239] width 201 height 21
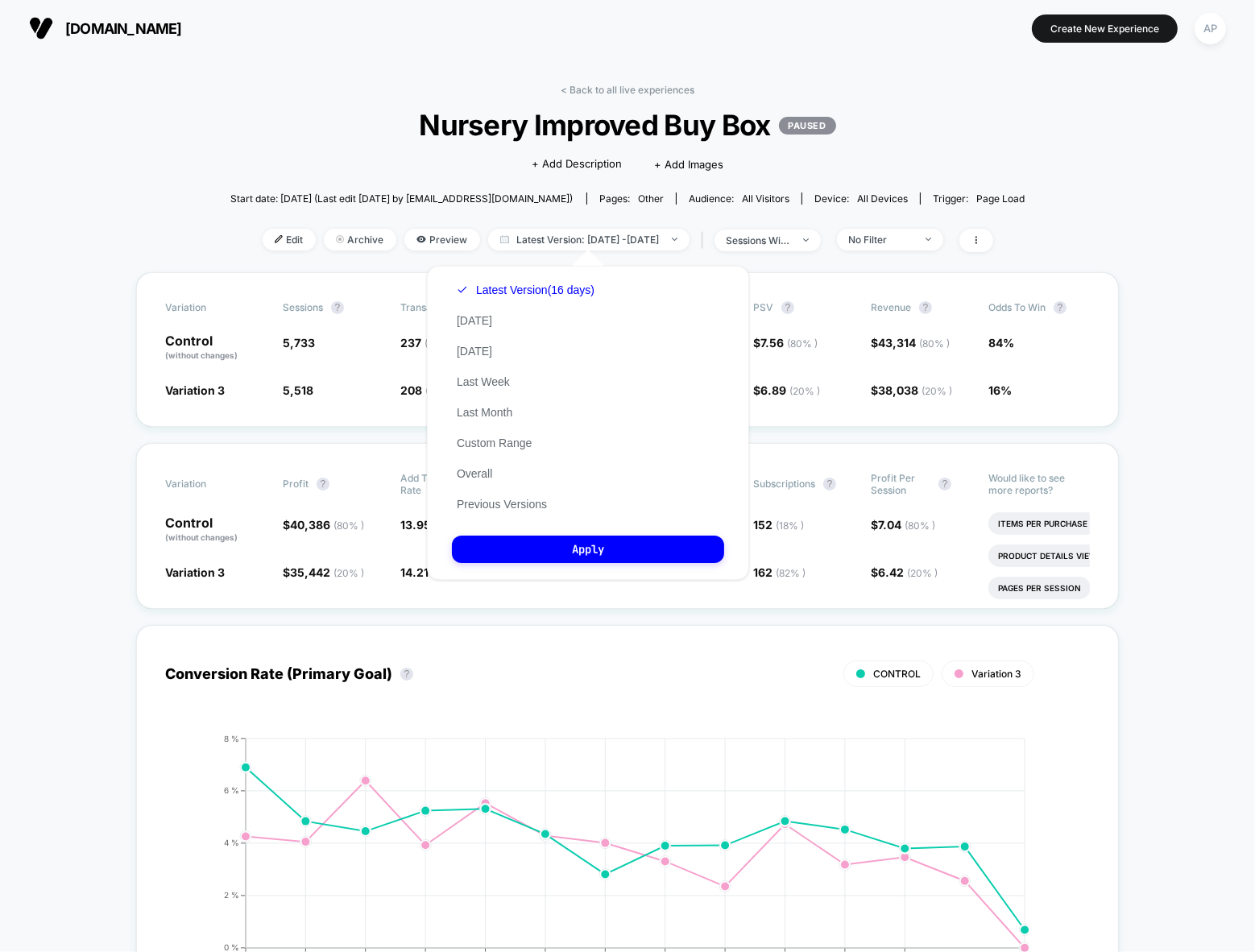
drag, startPoint x: 1139, startPoint y: 148, endPoint x: 943, endPoint y: 223, distance: 209.9
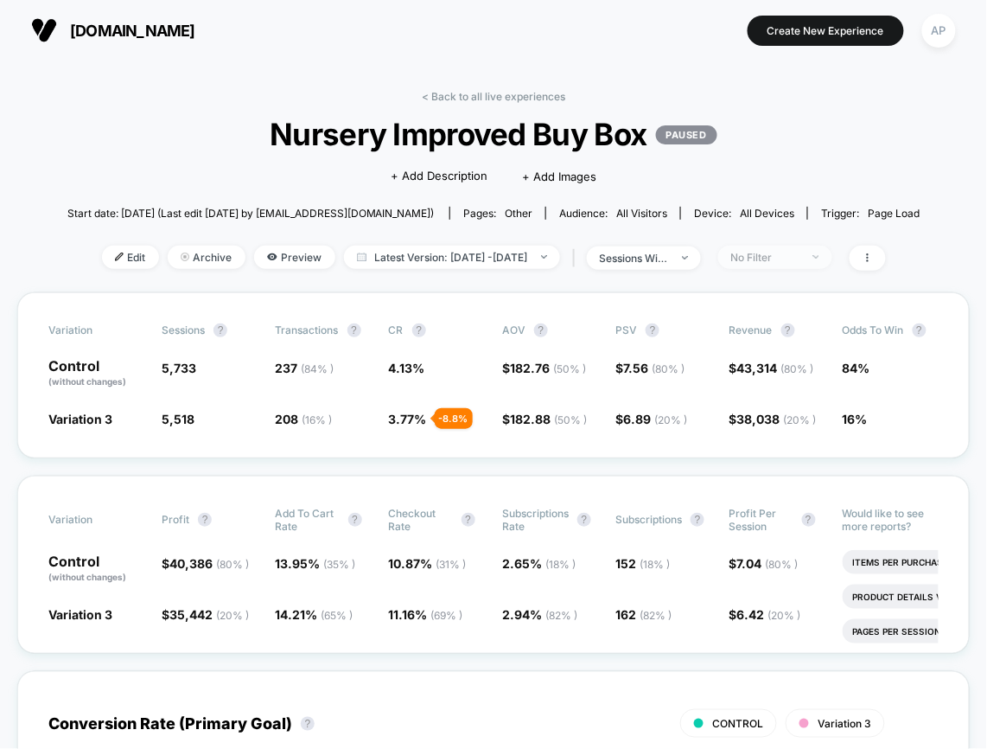
click at [786, 264] on span "No Filter" at bounding box center [775, 257] width 114 height 23
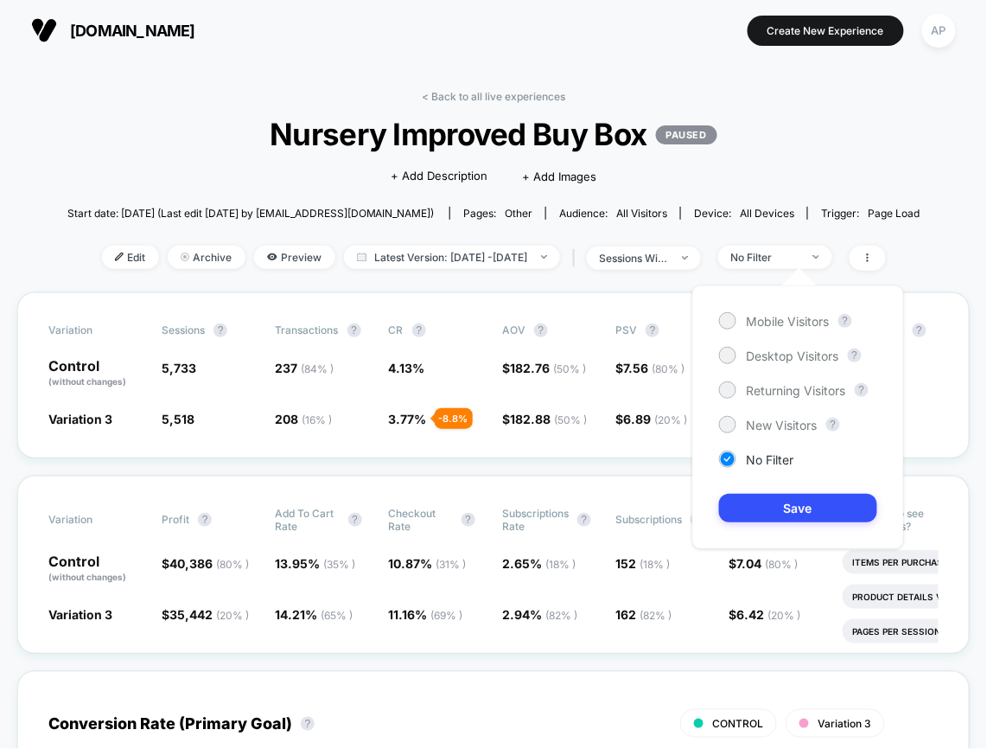
click at [774, 342] on div "Mobile Visitors ? Desktop Visitors ? Returning Visitors ? New Visitors ? No Fil…" at bounding box center [799, 417] width 212 height 264
click at [776, 356] on span "Desktop Visitors" at bounding box center [793, 355] width 93 height 15
drag, startPoint x: 813, startPoint y: 491, endPoint x: 814, endPoint y: 508, distance: 16.5
click at [813, 491] on div "Mobile Visitors ? Desktop Visitors ? Returning Visitors ? New Visitors ? No Fil…" at bounding box center [799, 417] width 212 height 264
click at [815, 514] on button "Save" at bounding box center [798, 508] width 158 height 29
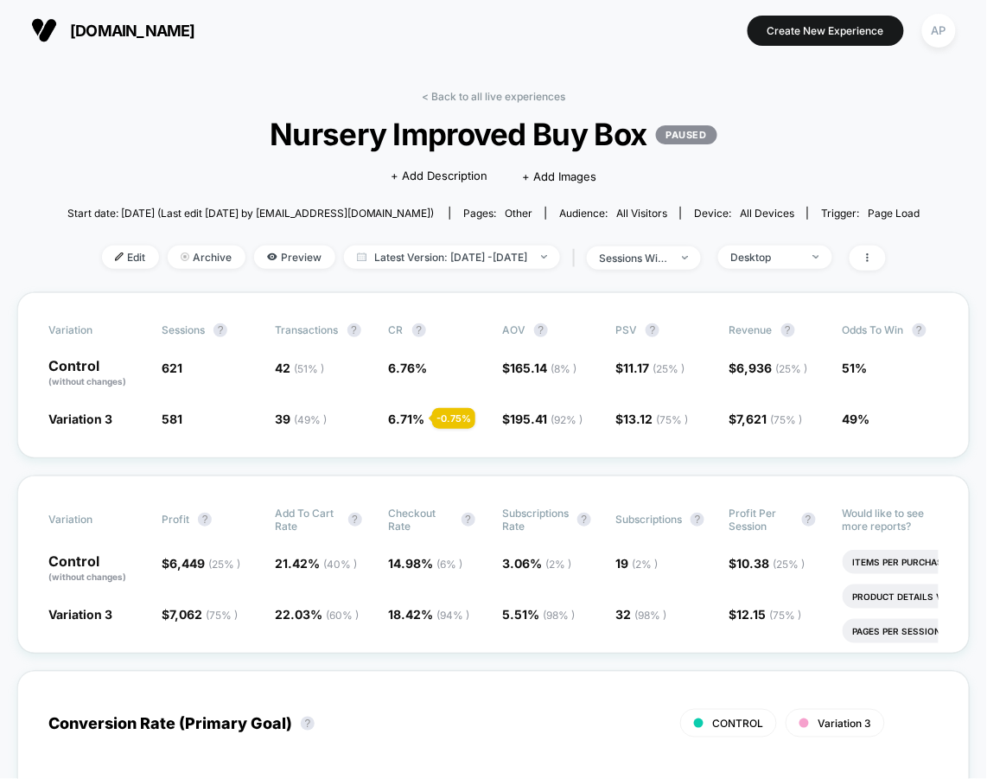
click at [519, 96] on link "< Back to all live experiences" at bounding box center [494, 96] width 144 height 13
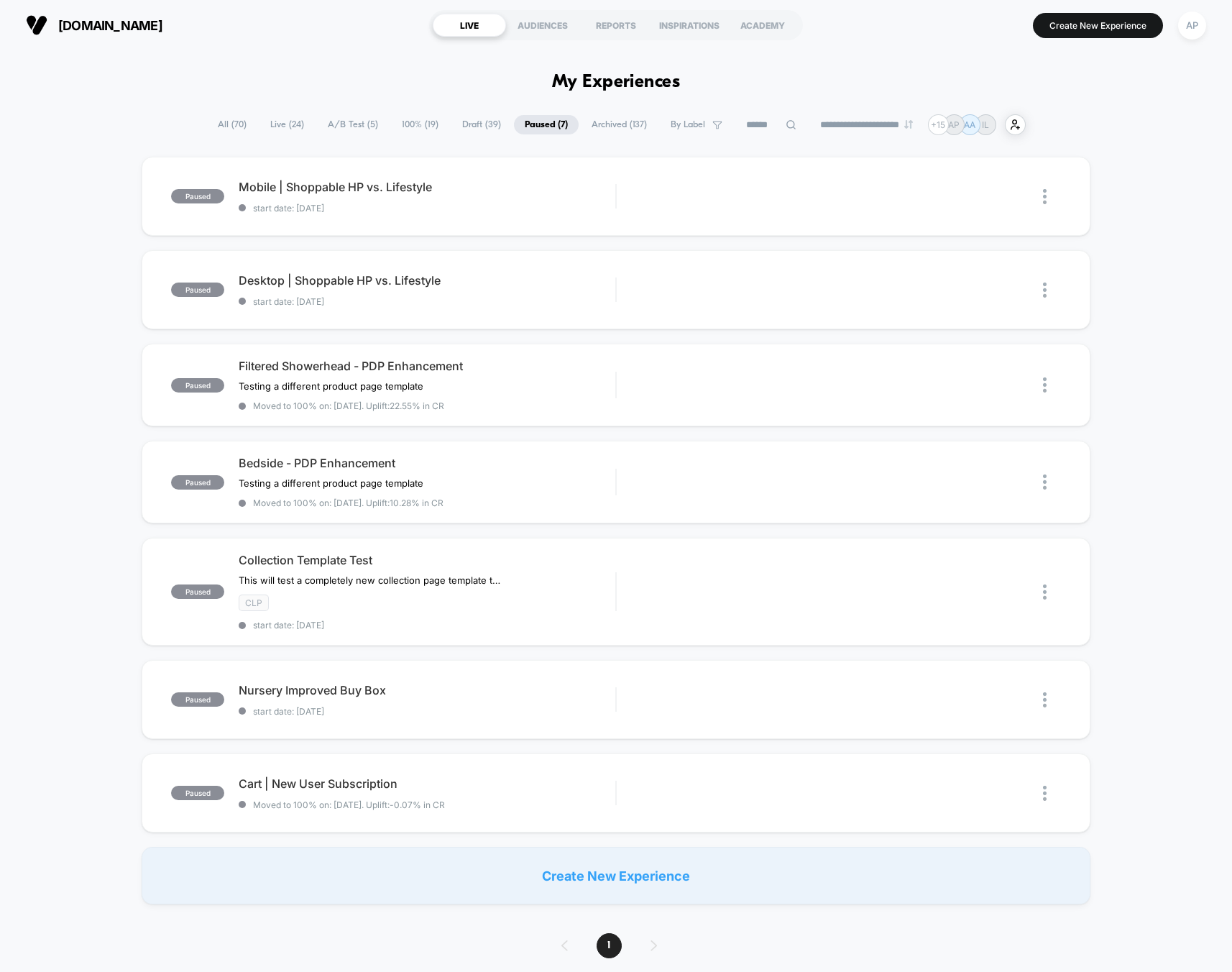
click at [354, 125] on span "A/B Test ( 5 )" at bounding box center [352, 124] width 71 height 19
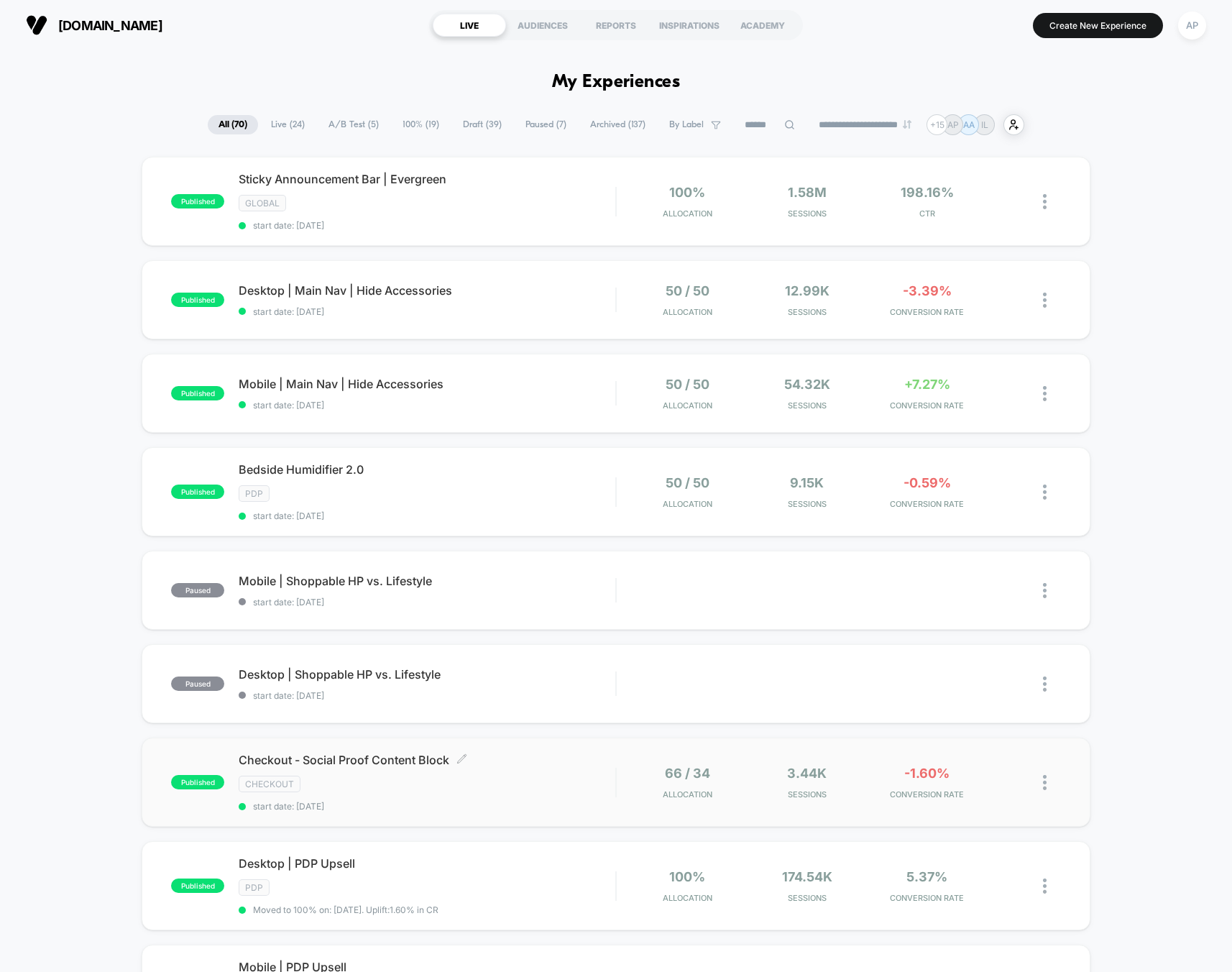
click at [536, 778] on div "CHECKOUT" at bounding box center [426, 784] width 377 height 17
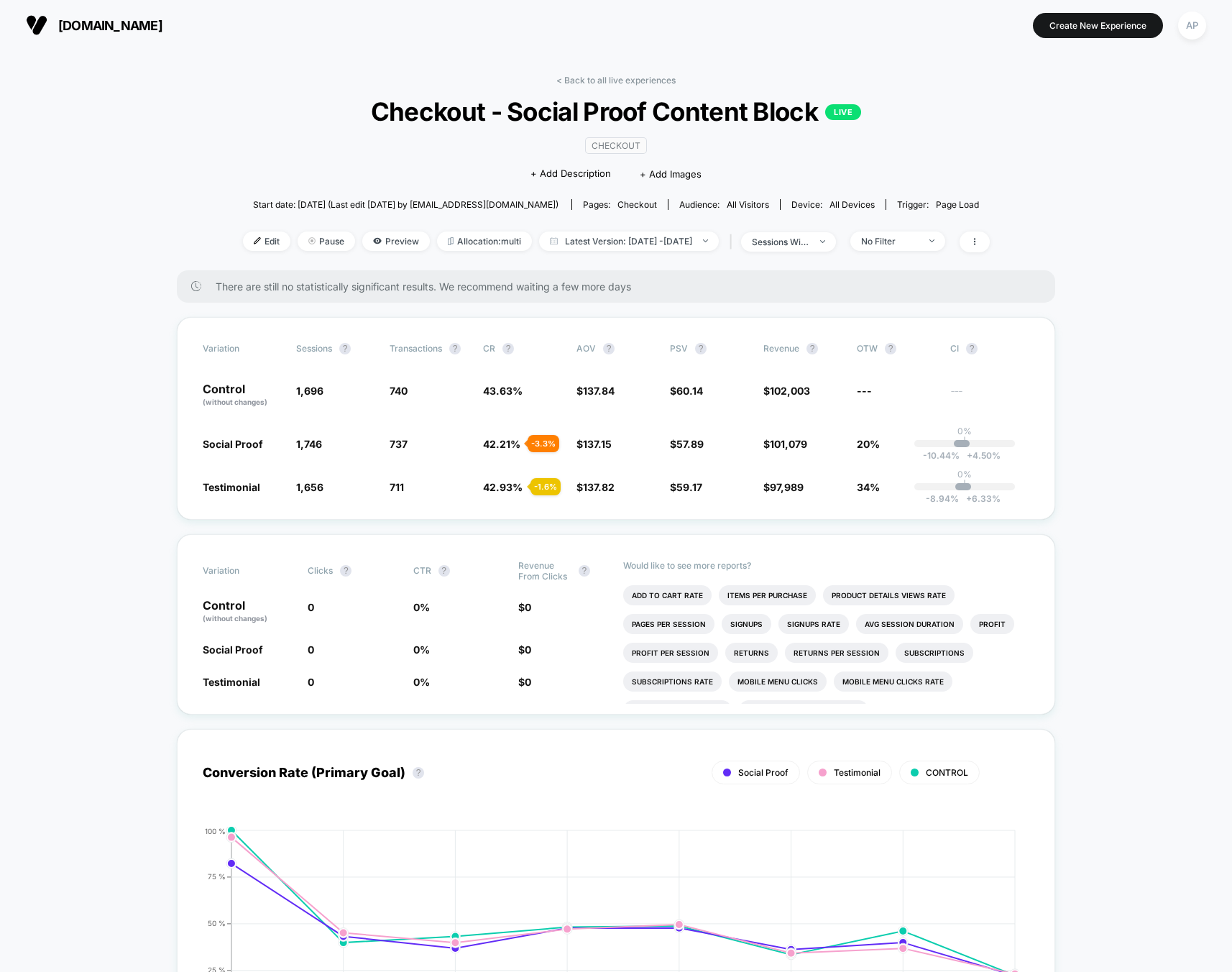
click at [596, 77] on link "< Back to all live experiences" at bounding box center [616, 80] width 120 height 11
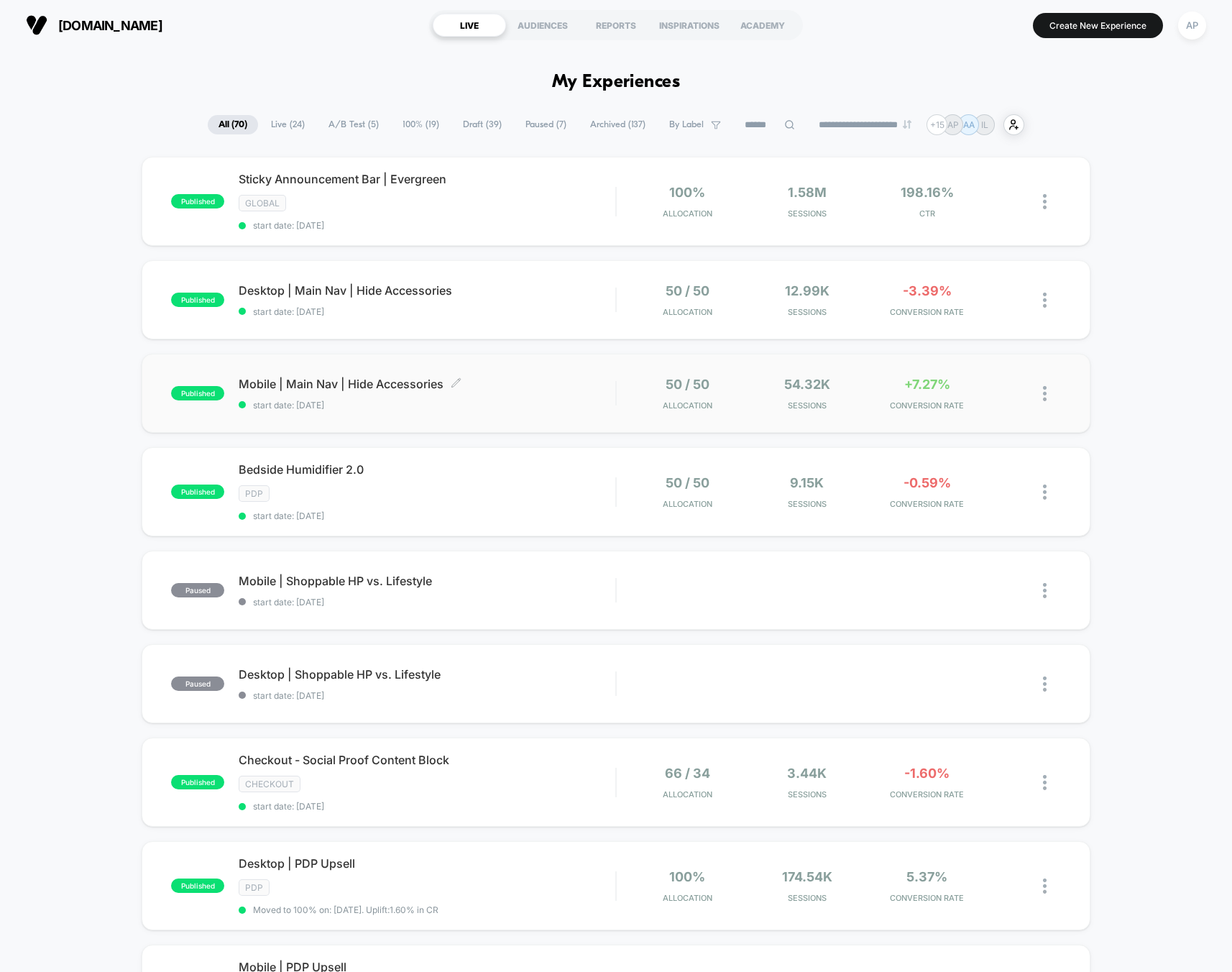
click at [596, 391] on div "Mobile | Main Nav | Hide Accessories Click to edit experience details Click to …" at bounding box center [426, 393] width 377 height 34
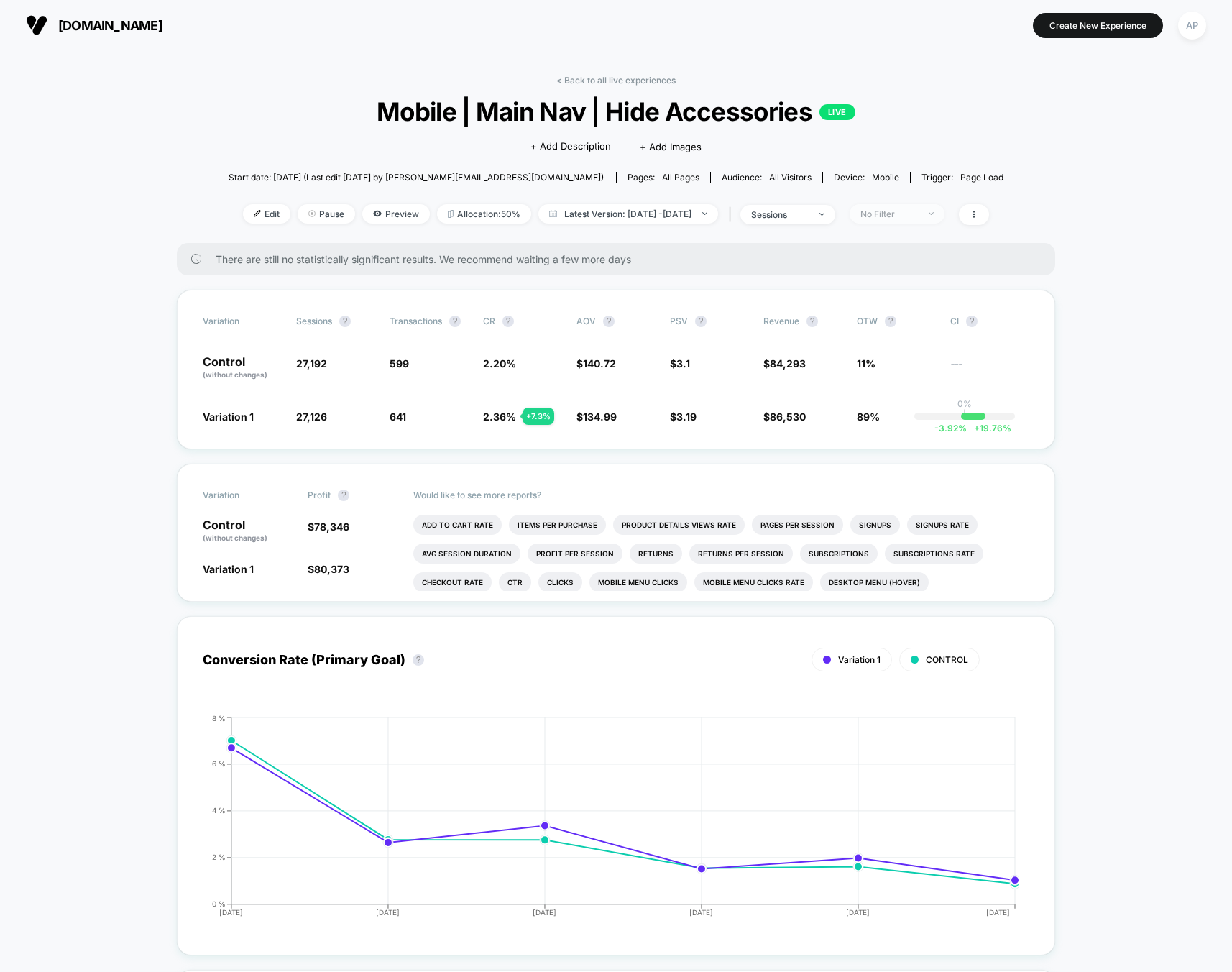
click at [918, 216] on div "No Filter" at bounding box center [889, 214] width 57 height 11
click at [901, 322] on span "Returning Visitors" at bounding box center [913, 324] width 82 height 12
click at [917, 417] on button "Save" at bounding box center [914, 422] width 131 height 24
click at [918, 212] on div "Returning Visitors" at bounding box center [889, 214] width 57 height 11
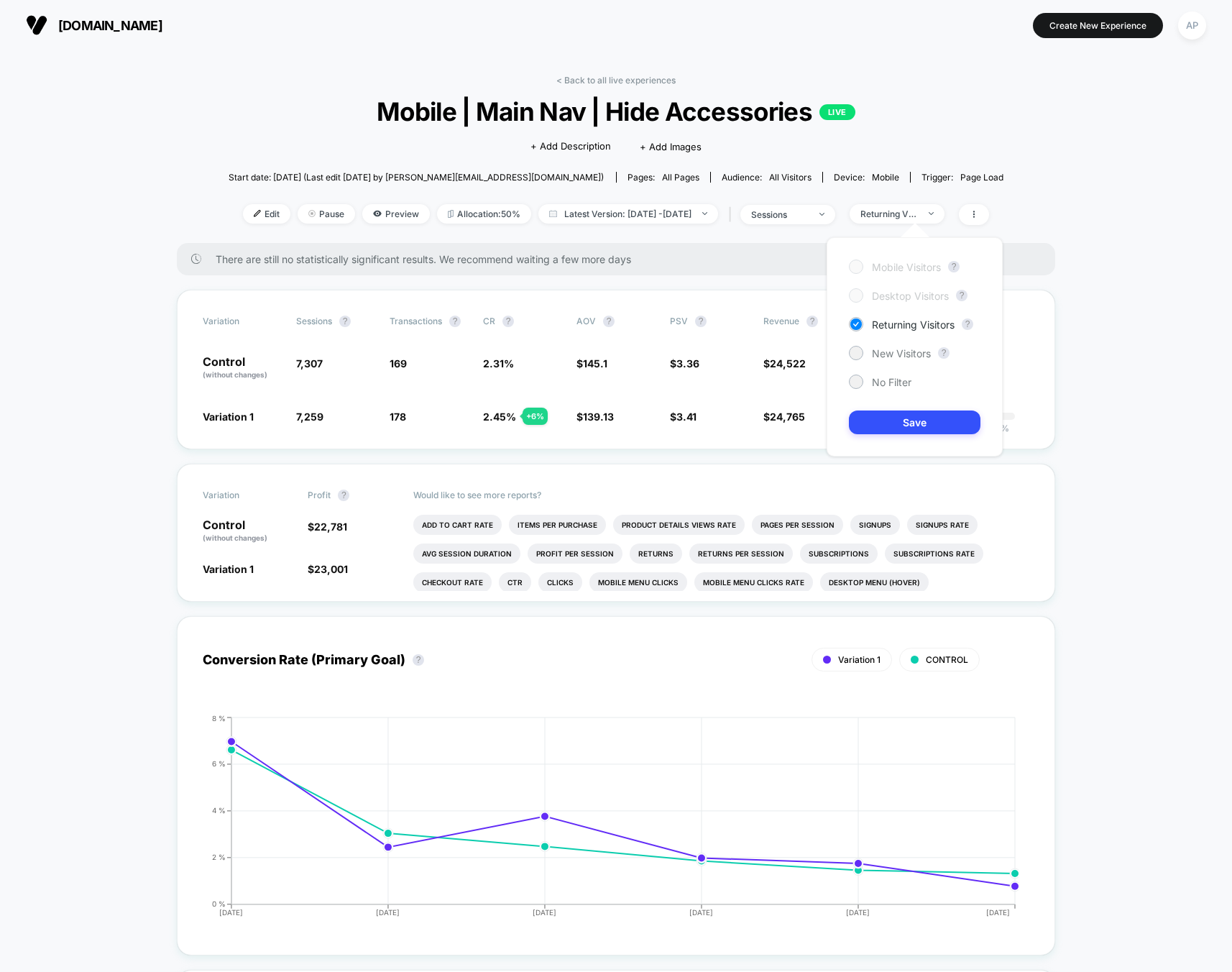
drag, startPoint x: 888, startPoint y: 381, endPoint x: 901, endPoint y: 396, distance: 19.8
click at [888, 381] on span "No Filter" at bounding box center [892, 382] width 40 height 12
click at [924, 422] on button "Save" at bounding box center [914, 422] width 131 height 24
